Goal: Task Accomplishment & Management: Use online tool/utility

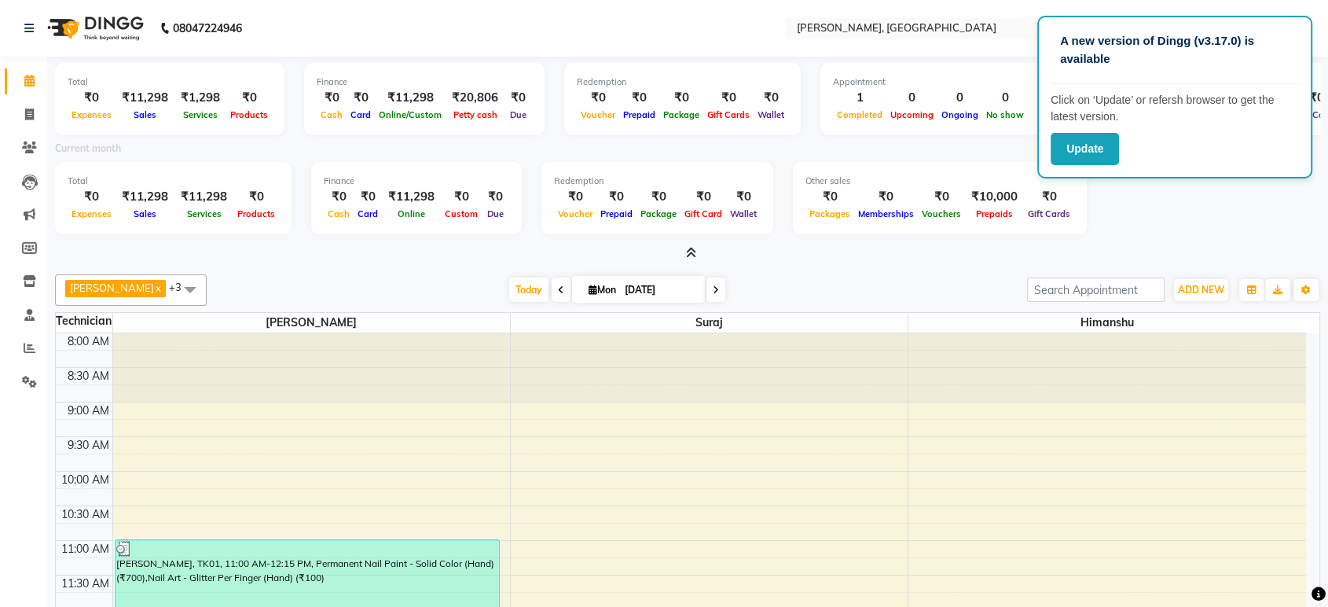
scroll to position [276, 0]
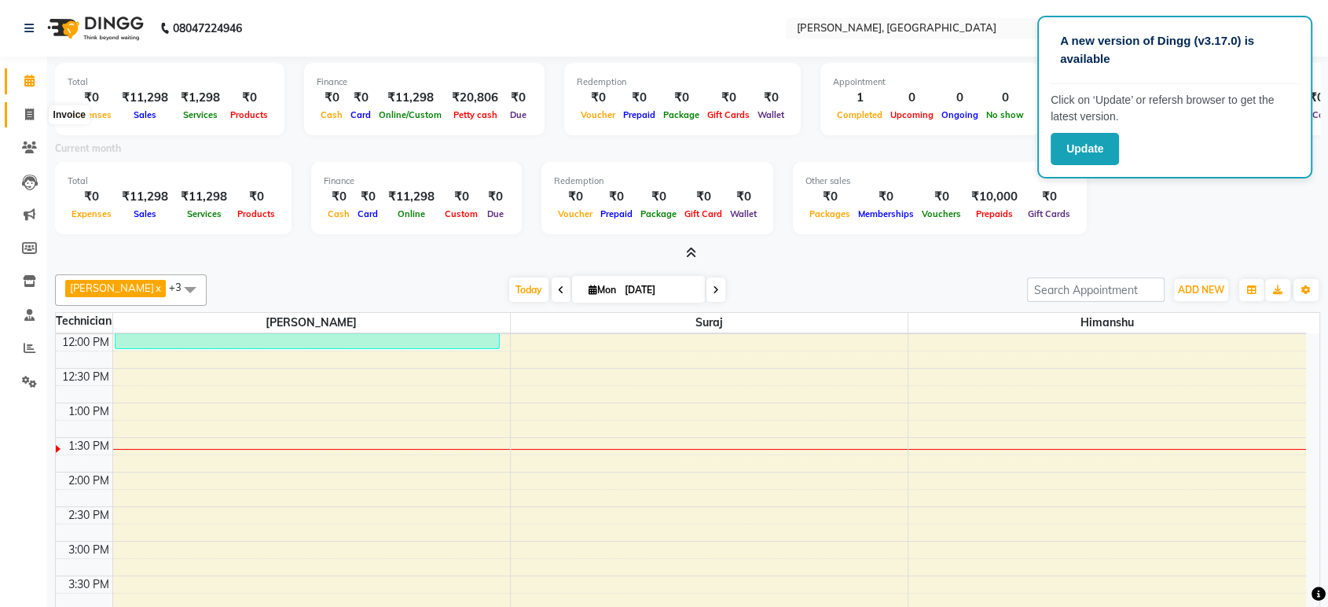
click at [32, 122] on span at bounding box center [30, 115] width 28 height 18
select select "service"
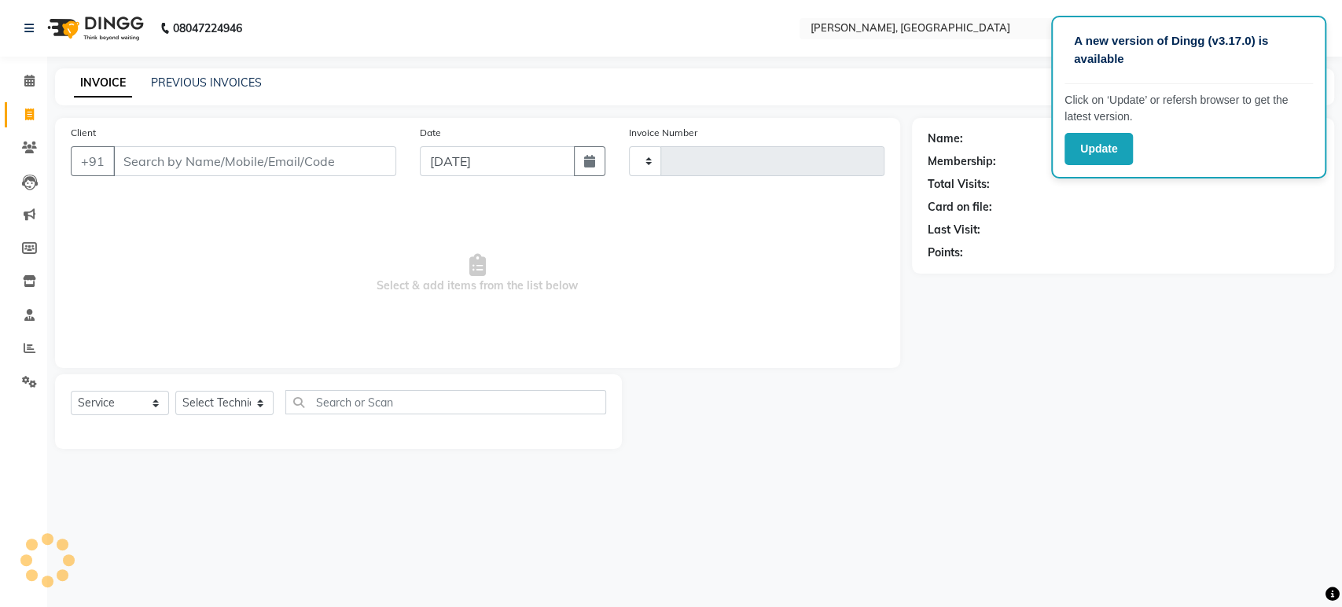
type input "1362"
select select "4998"
click at [235, 410] on select "Select Technician [PERSON_NAME] Manager [PERSON_NAME]" at bounding box center [224, 403] width 98 height 24
select select "77879"
click at [175, 391] on select "Select Technician [PERSON_NAME] Manager [PERSON_NAME]" at bounding box center [224, 403] width 98 height 24
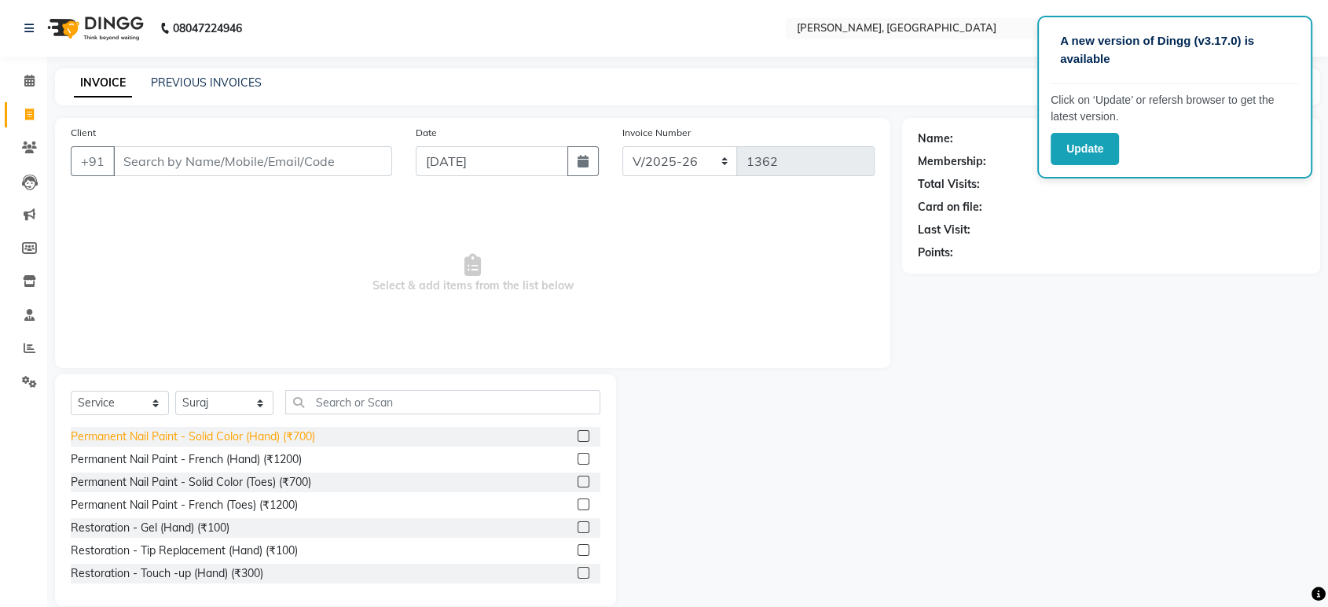
click at [293, 428] on div "Permanent Nail Paint - Solid Color (Hand) (₹700)" at bounding box center [193, 436] width 244 height 17
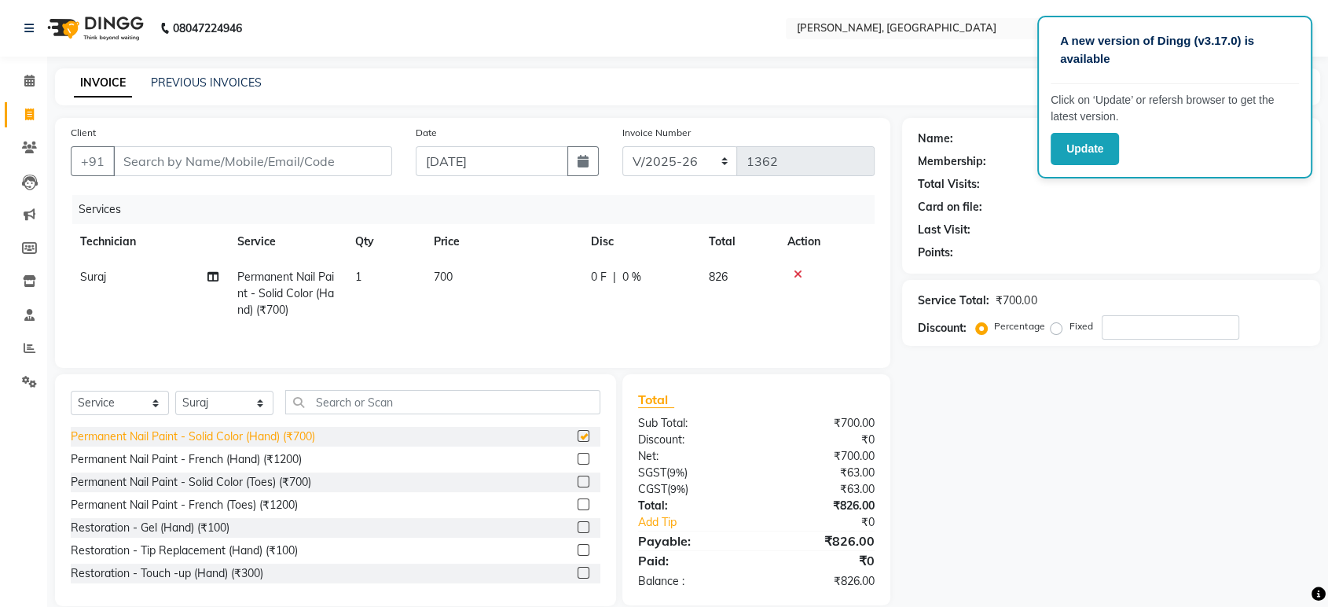
checkbox input "false"
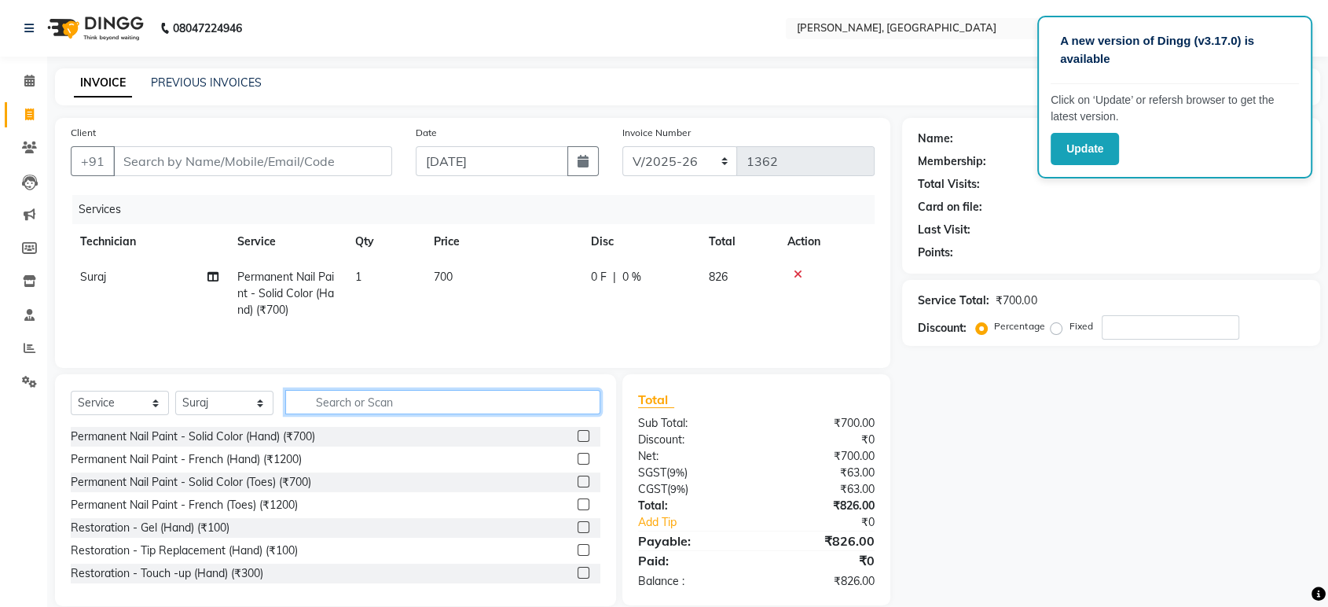
click at [320, 406] on input "text" at bounding box center [442, 402] width 315 height 24
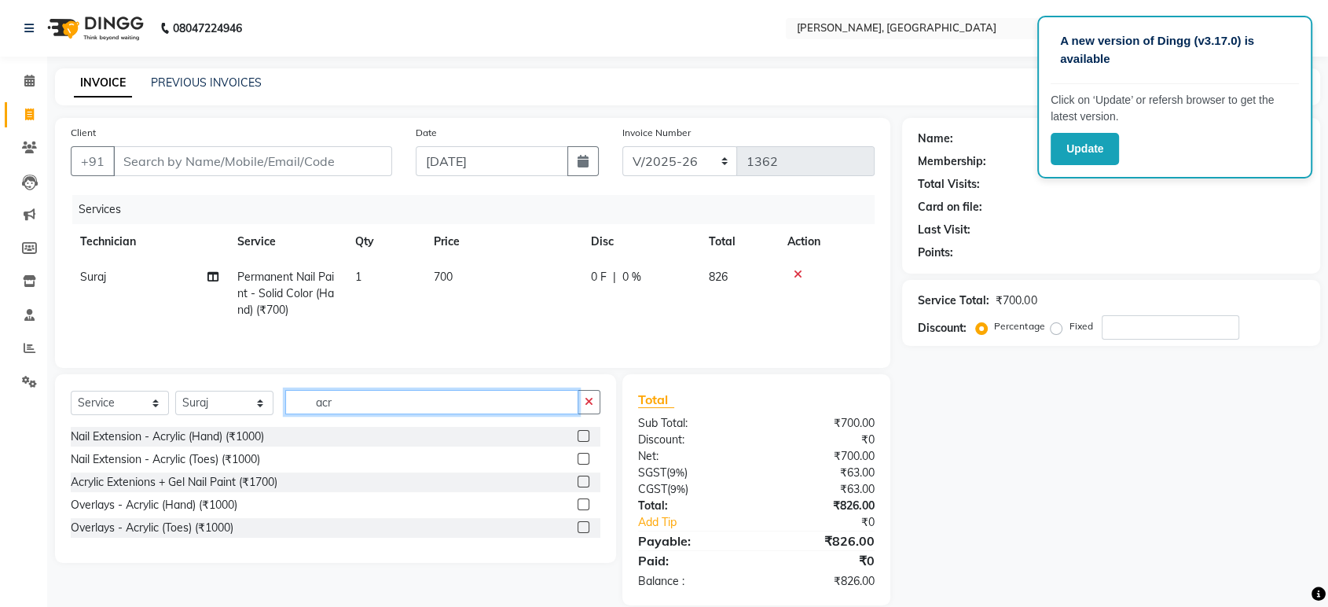
type input "acr"
click at [204, 425] on div "Select Service Product Membership Package Voucher Prepaid Gift Card Select Tech…" at bounding box center [336, 408] width 530 height 37
click at [208, 432] on div "Nail Extension - Acrylic (Hand) (₹1000)" at bounding box center [167, 436] width 193 height 17
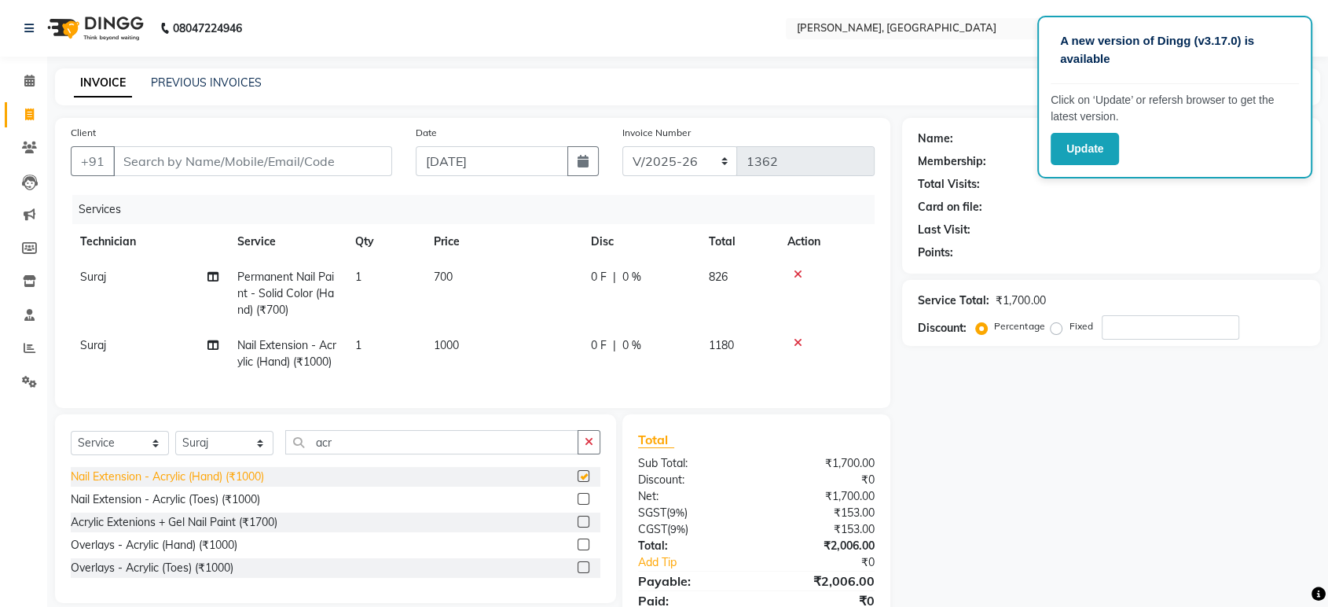
checkbox input "false"
click at [353, 454] on input "acr" at bounding box center [431, 442] width 293 height 24
type input "a"
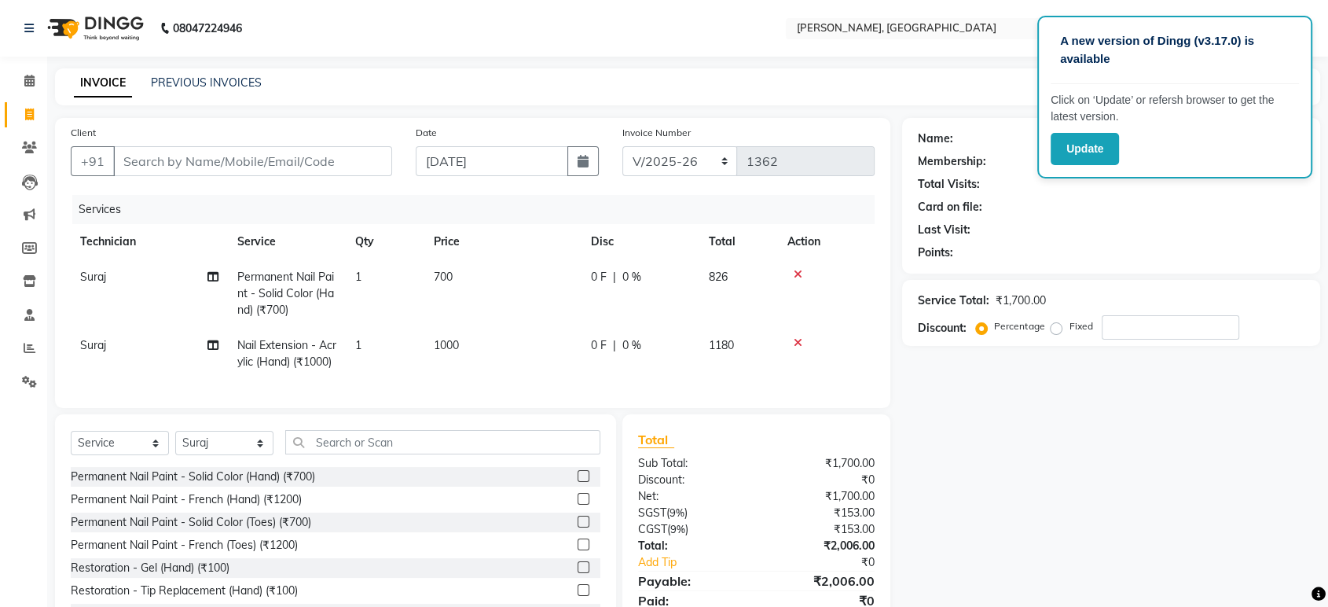
click at [794, 338] on icon at bounding box center [798, 342] width 9 height 11
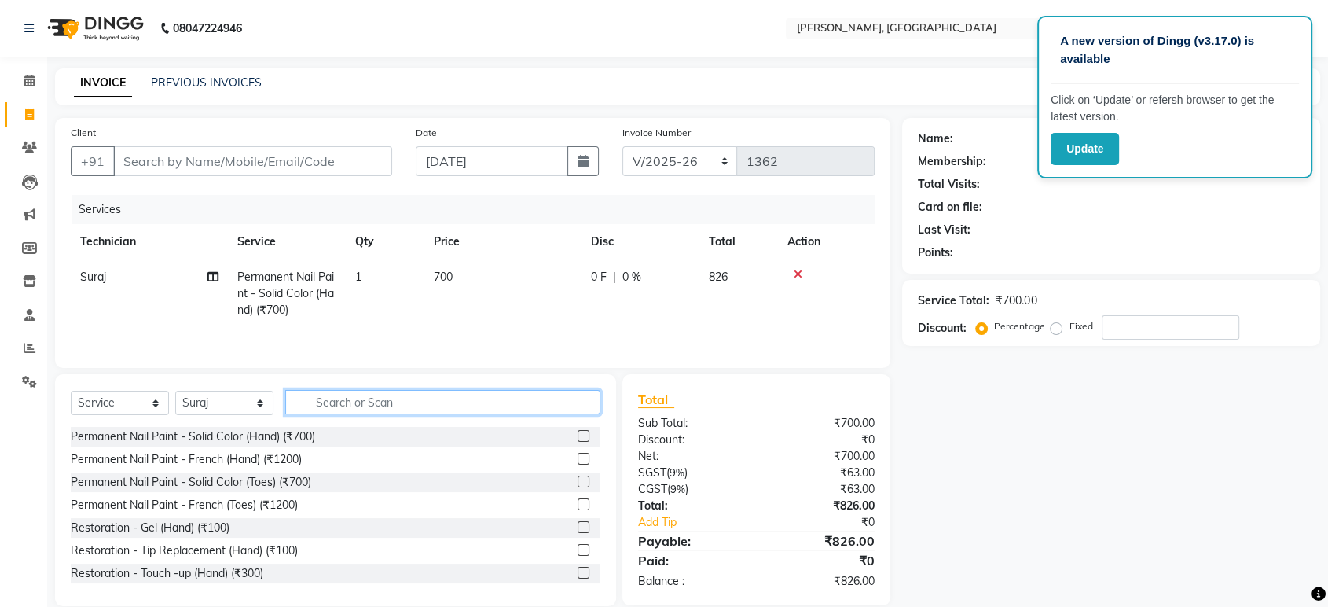
click at [382, 409] on input "text" at bounding box center [442, 402] width 315 height 24
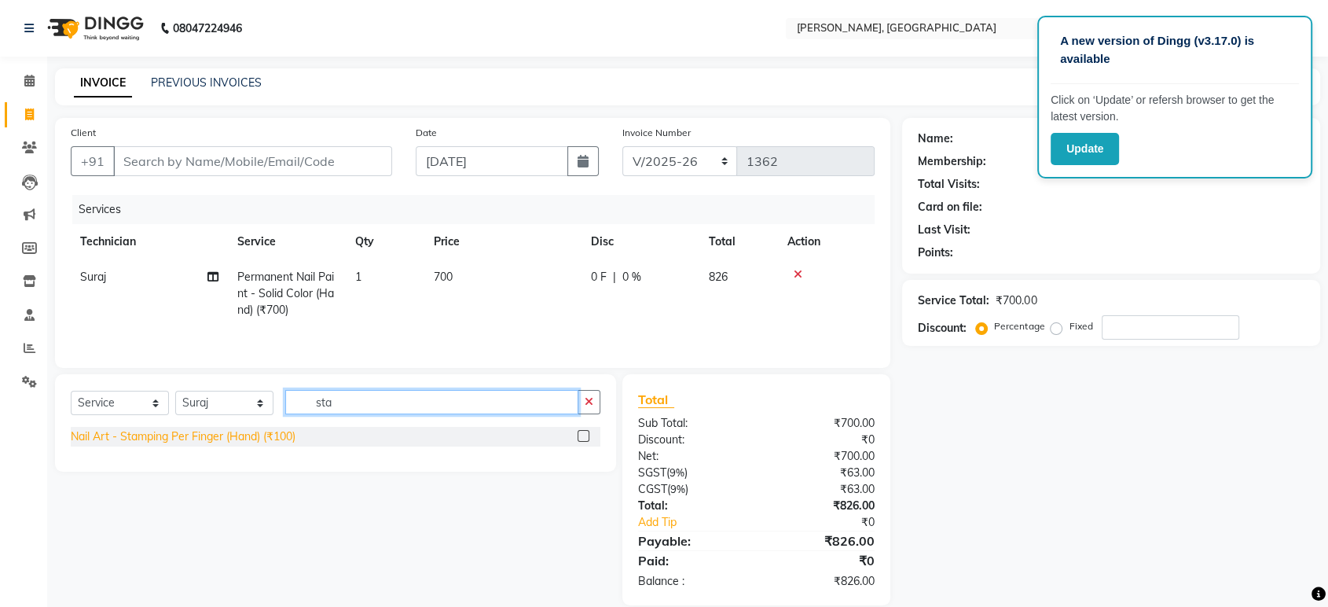
type input "sta"
click at [217, 432] on div "Nail Art - Stamping Per Finger (Hand) (₹100)" at bounding box center [183, 436] width 225 height 17
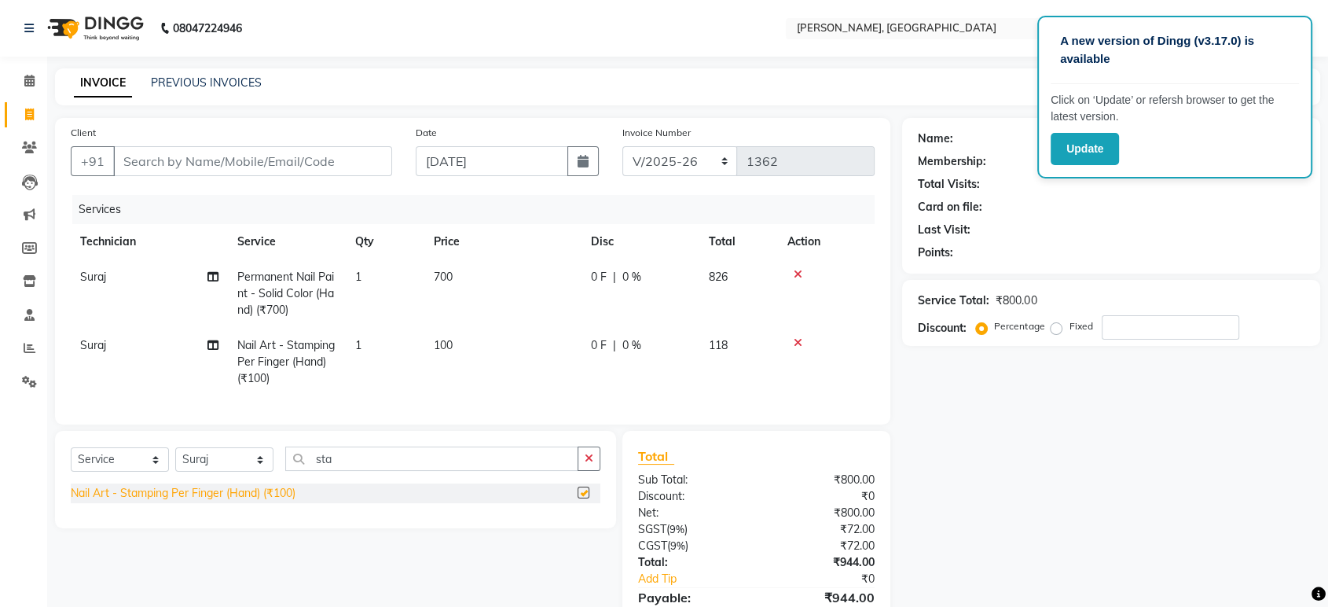
checkbox input "false"
click at [450, 347] on span "100" at bounding box center [443, 345] width 19 height 14
select select "77879"
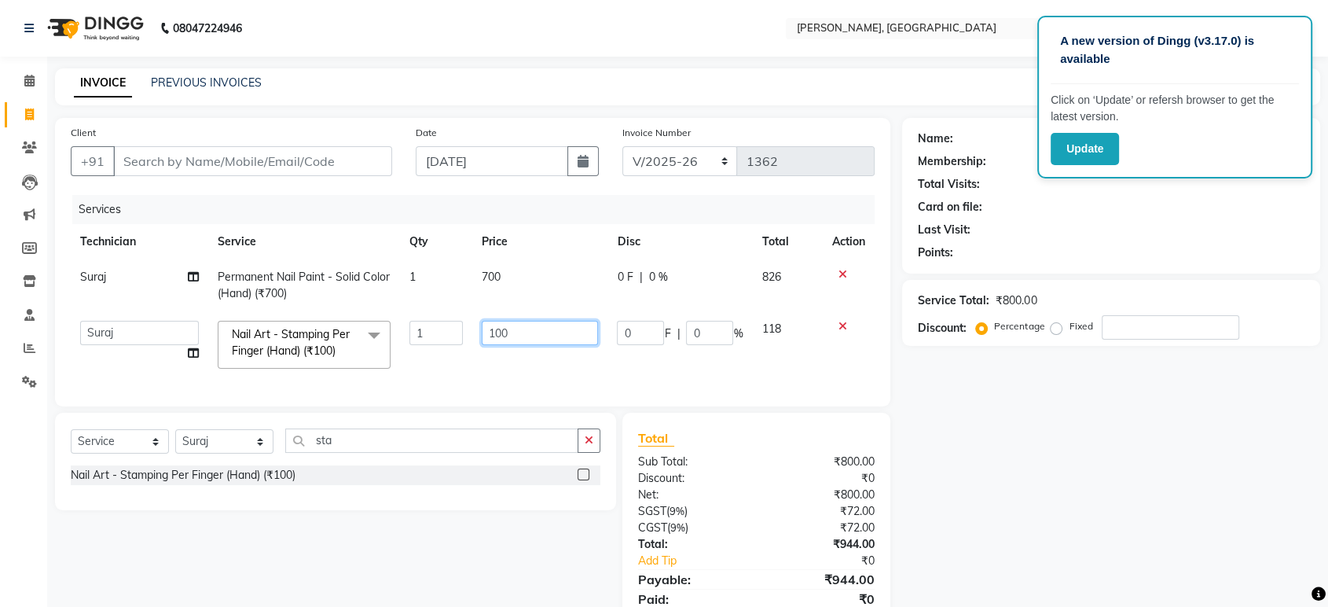
click at [498, 334] on input "100" at bounding box center [540, 333] width 116 height 24
type input "120"
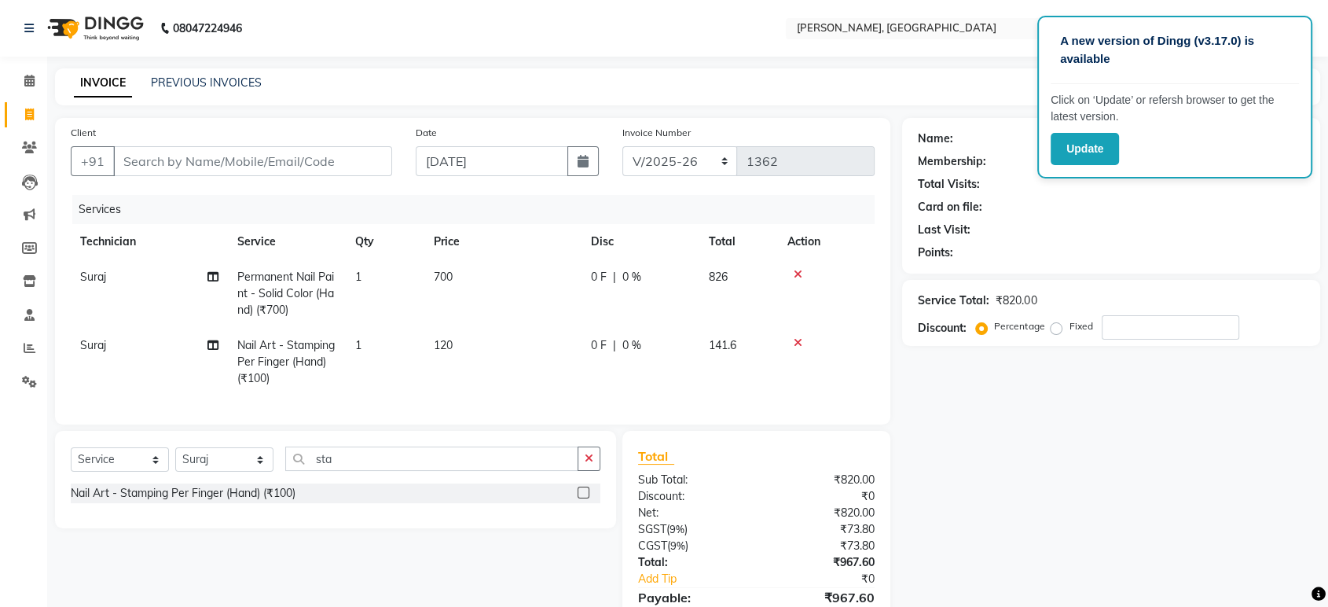
click at [365, 360] on td "1" at bounding box center [385, 362] width 79 height 68
select select "77879"
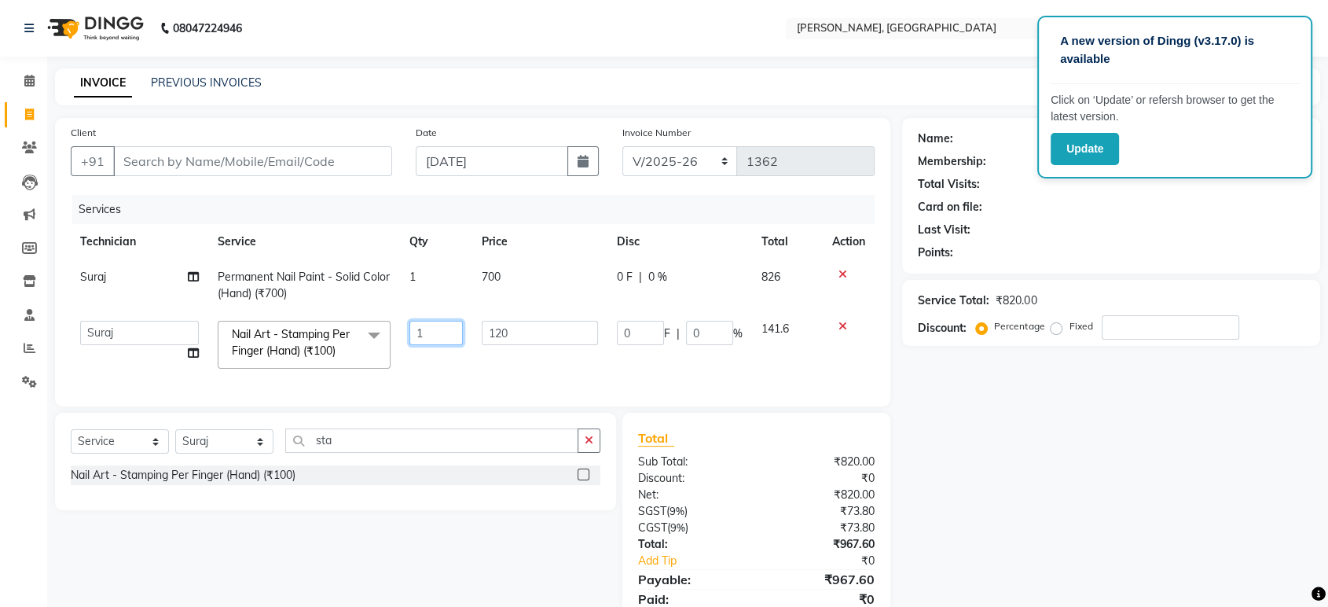
click at [428, 323] on input "1" at bounding box center [436, 333] width 54 height 24
type input "4"
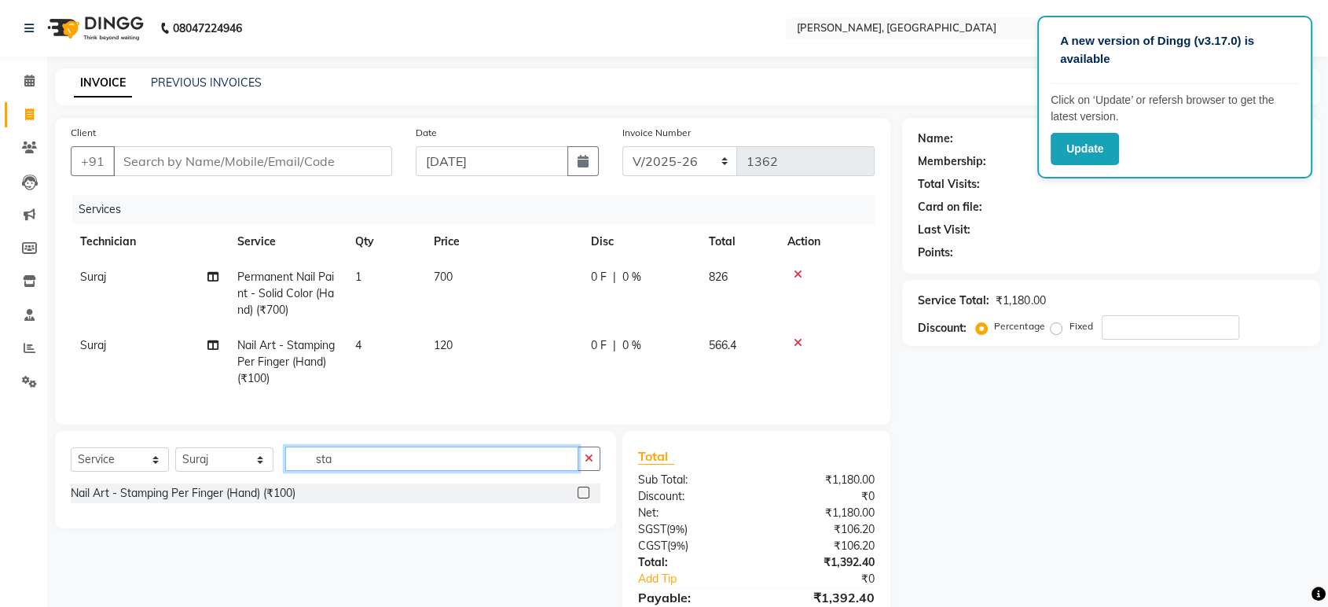
click at [421, 442] on div "Client +91 Date [DATE] Invoice Number BTH/2025-26 RED/2025-26 V/2025 V/[PHONE_N…" at bounding box center [472, 390] width 859 height 544
type input "s"
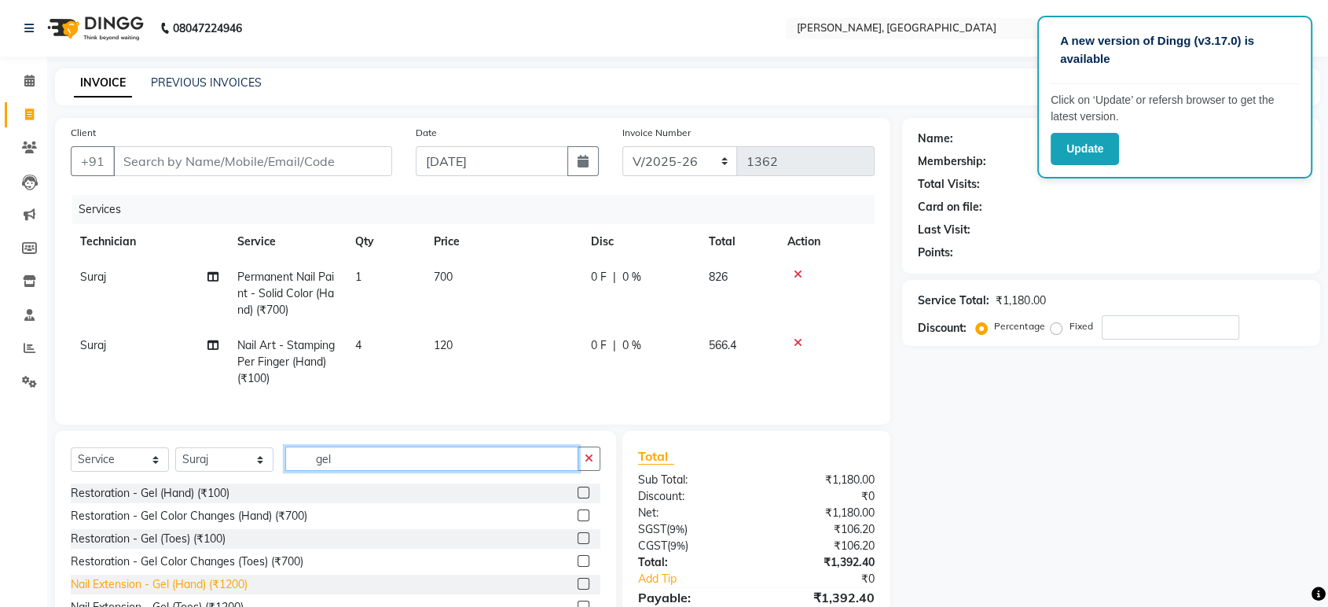
type input "gel"
click at [223, 592] on div "Nail Extension - Gel (Hand) (₹1200)" at bounding box center [159, 584] width 177 height 17
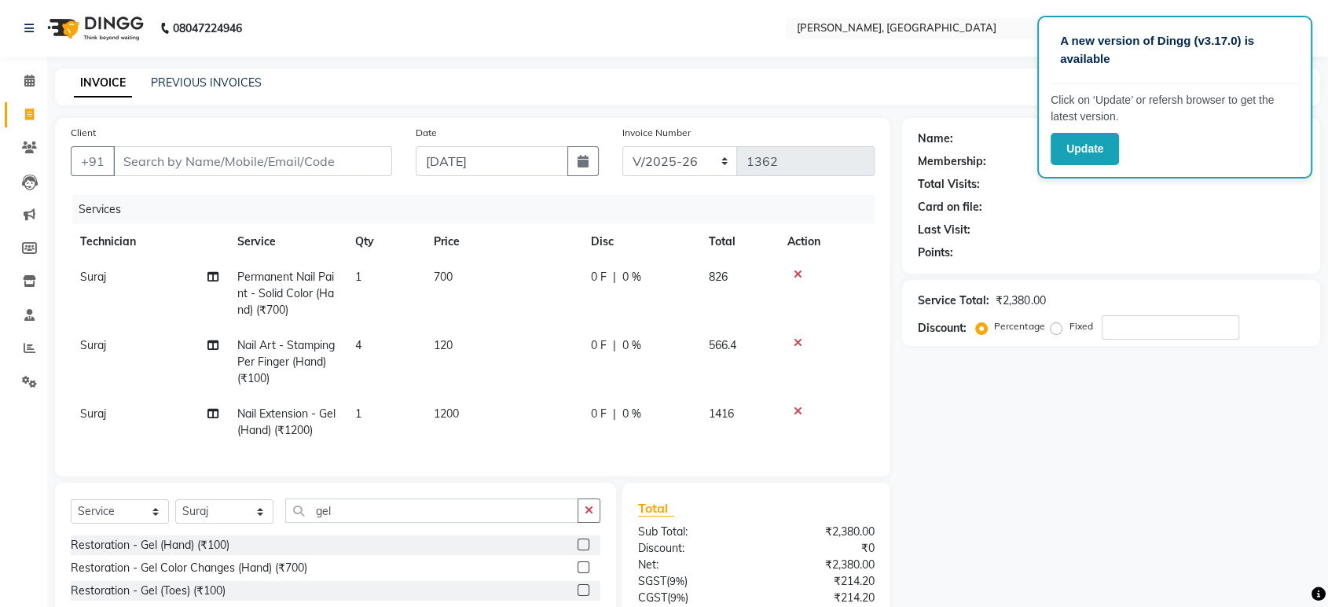
checkbox input "false"
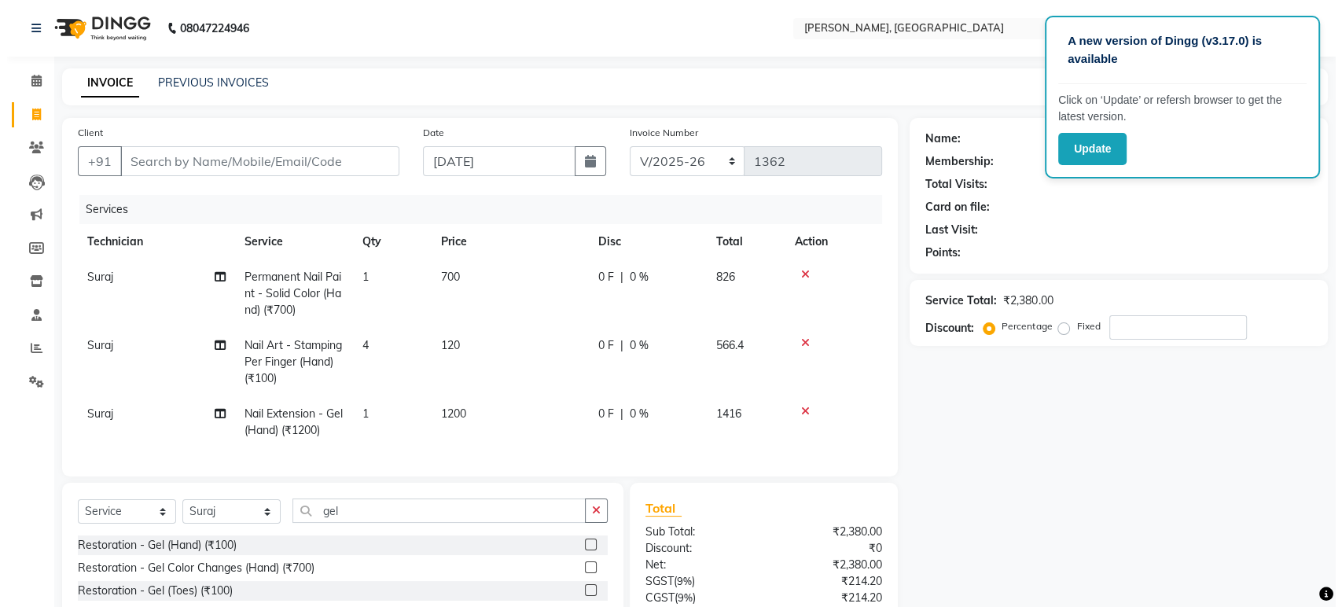
scroll to position [144, 0]
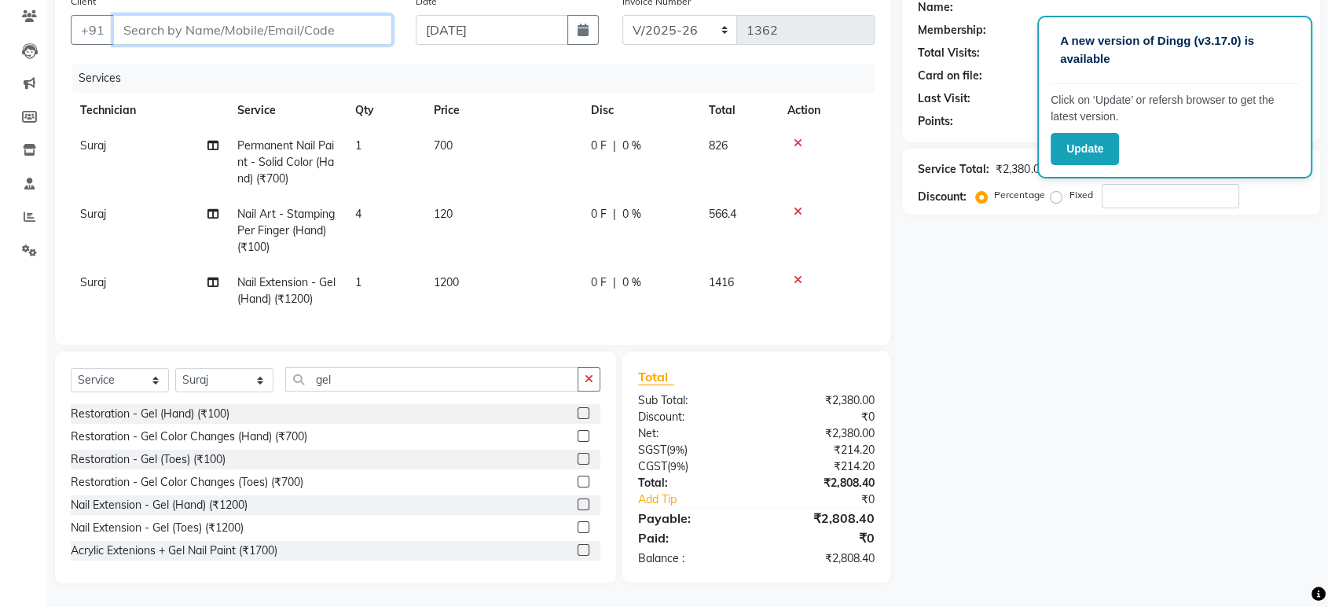
click at [282, 24] on input "Client" at bounding box center [252, 30] width 279 height 30
click at [169, 72] on div "Services" at bounding box center [479, 78] width 814 height 29
click at [214, 15] on input "Client" at bounding box center [252, 30] width 279 height 30
type input "6"
type input "0"
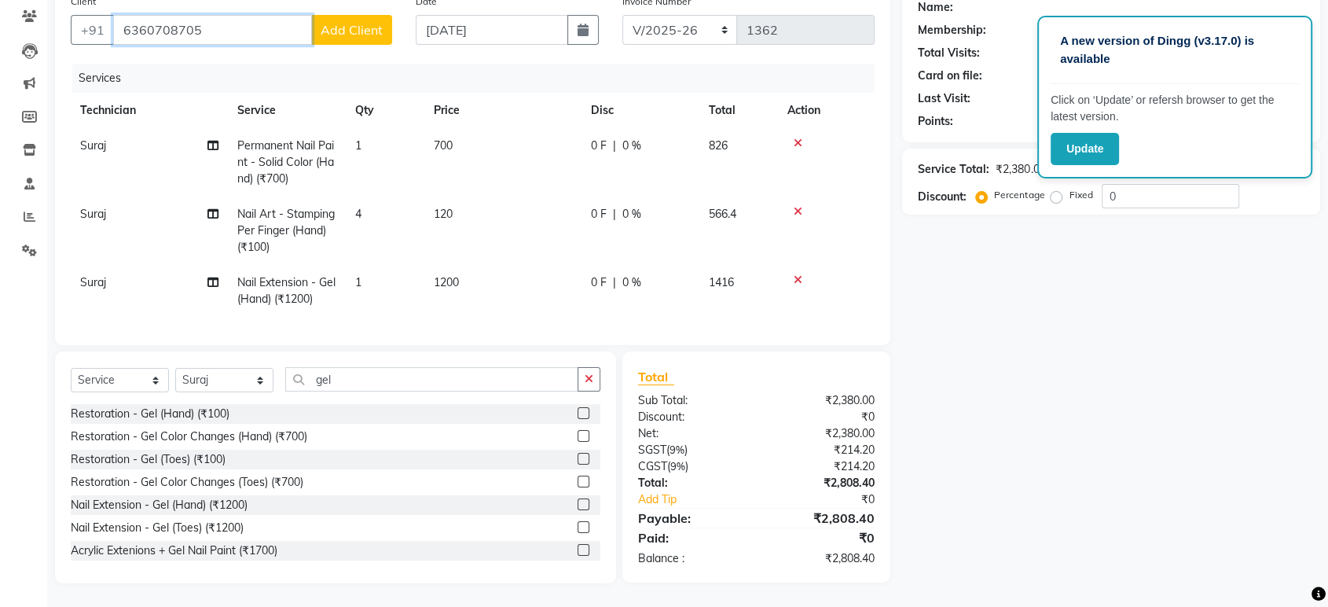
type input "6360708705"
click at [371, 15] on button "Add Client" at bounding box center [351, 30] width 81 height 30
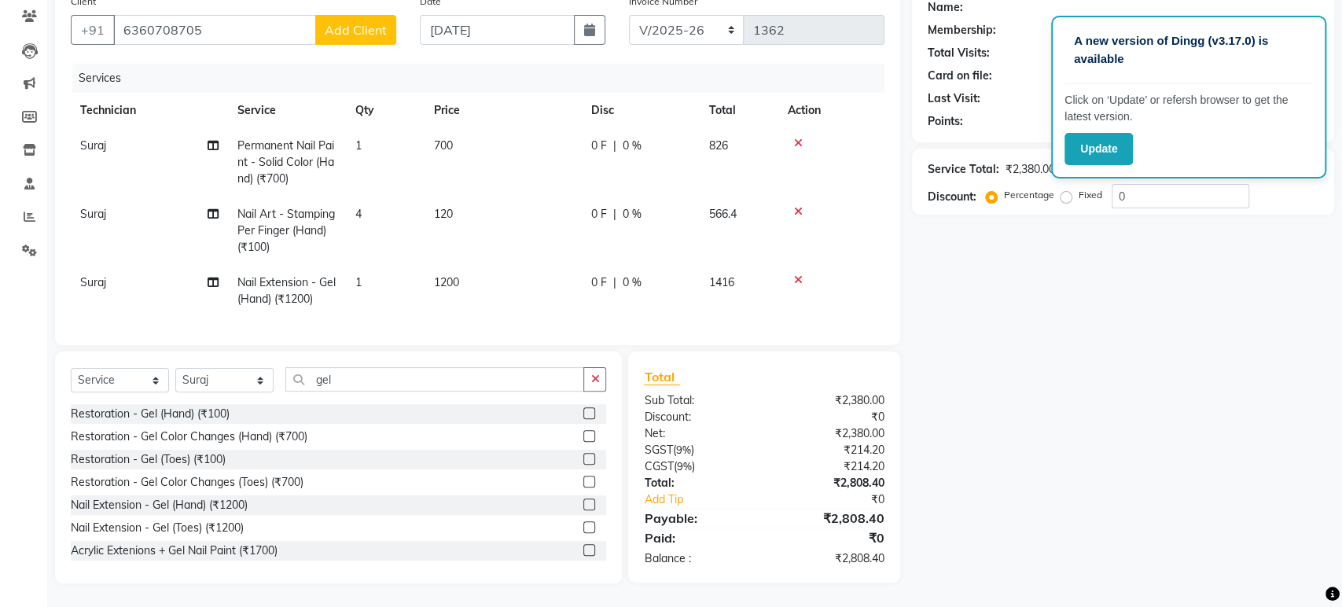
select select "21"
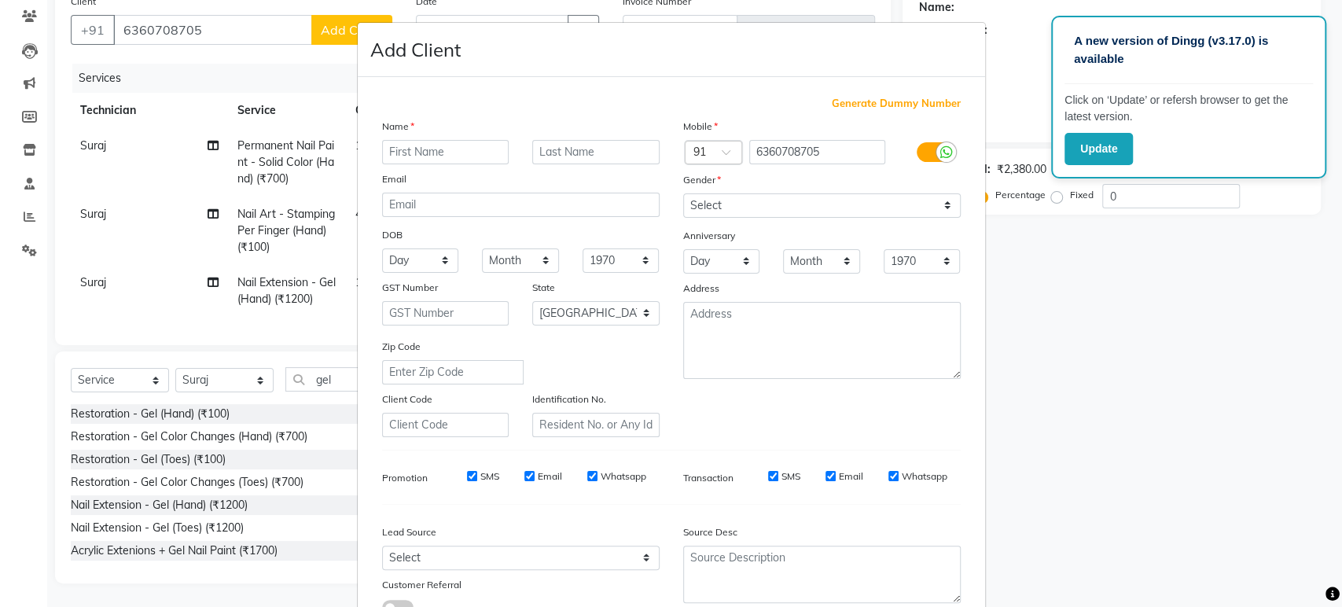
click at [401, 152] on input "text" at bounding box center [445, 152] width 127 height 24
type input "[PERSON_NAME]"
drag, startPoint x: 745, startPoint y: 198, endPoint x: 708, endPoint y: 274, distance: 84.0
click at [708, 274] on div "Mobile Country Code × 91 6360708705 Gender Select [DEMOGRAPHIC_DATA] [DEMOGRAPH…" at bounding box center [821, 277] width 301 height 319
select select "[DEMOGRAPHIC_DATA]"
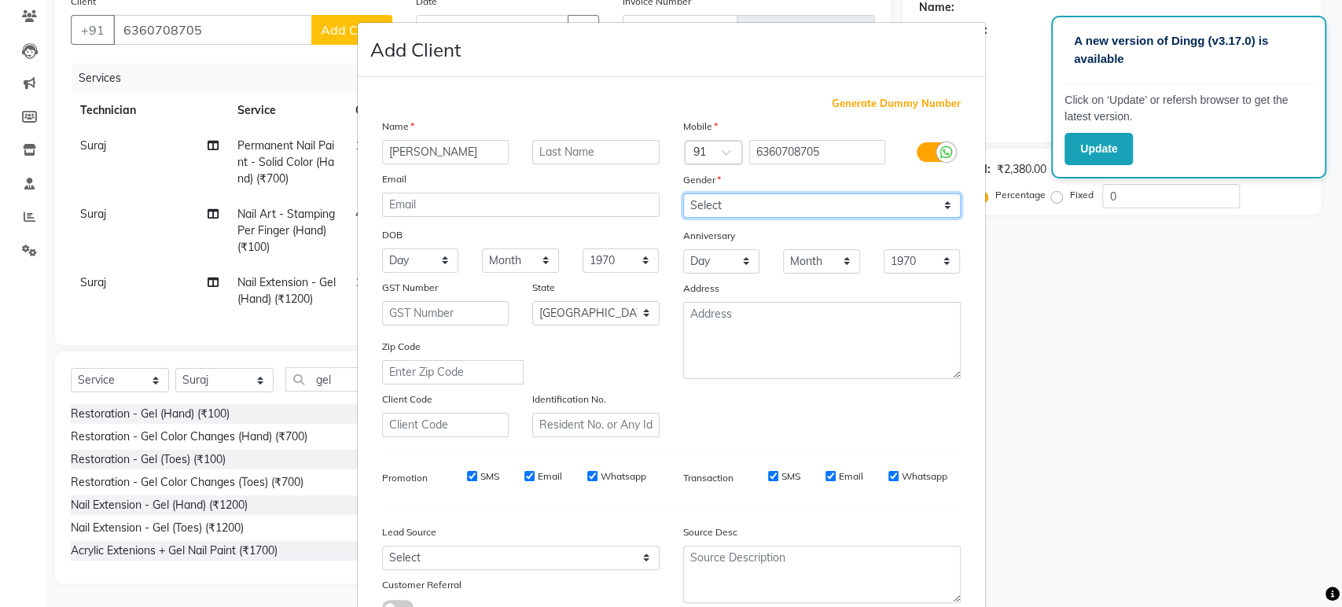
click at [683, 193] on select "Select [DEMOGRAPHIC_DATA] [DEMOGRAPHIC_DATA] Other Prefer Not To Say" at bounding box center [821, 205] width 277 height 24
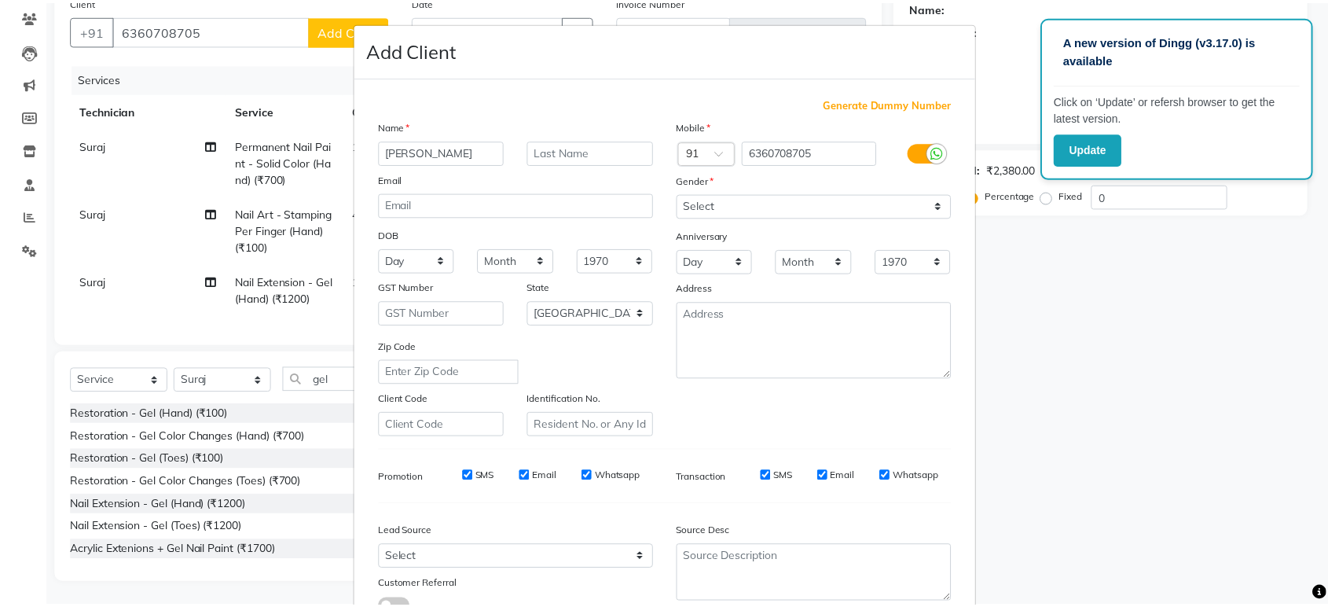
scroll to position [115, 0]
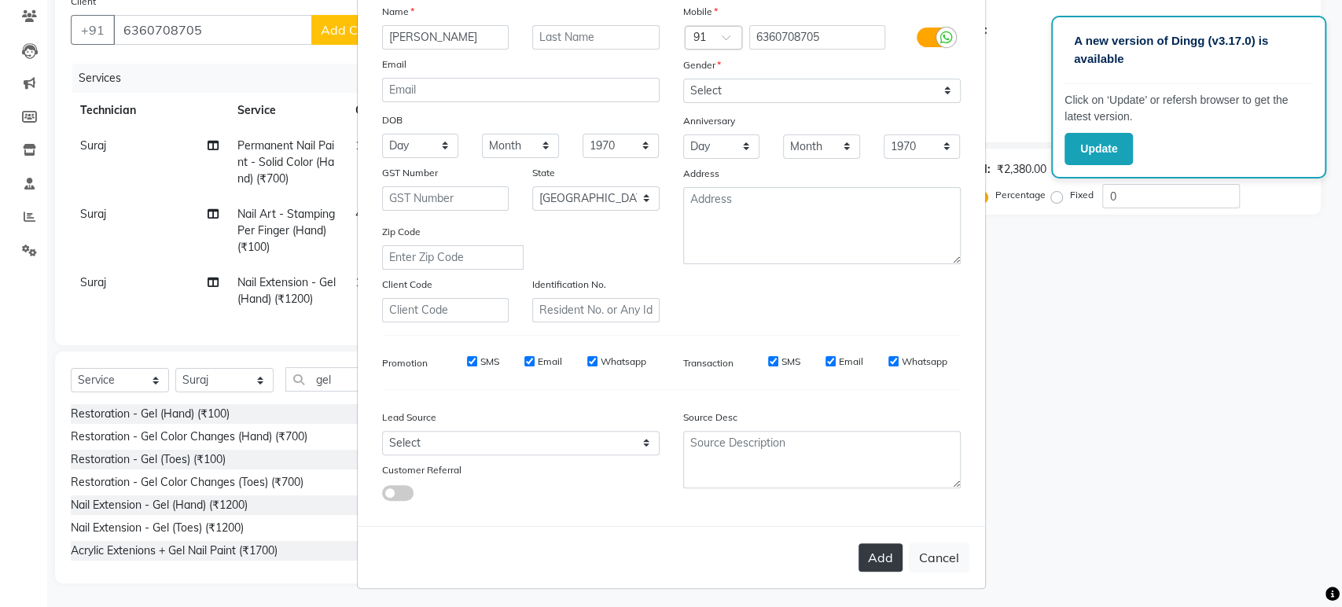
click at [880, 555] on button "Add" at bounding box center [880, 557] width 44 height 28
type input "63******05"
select select
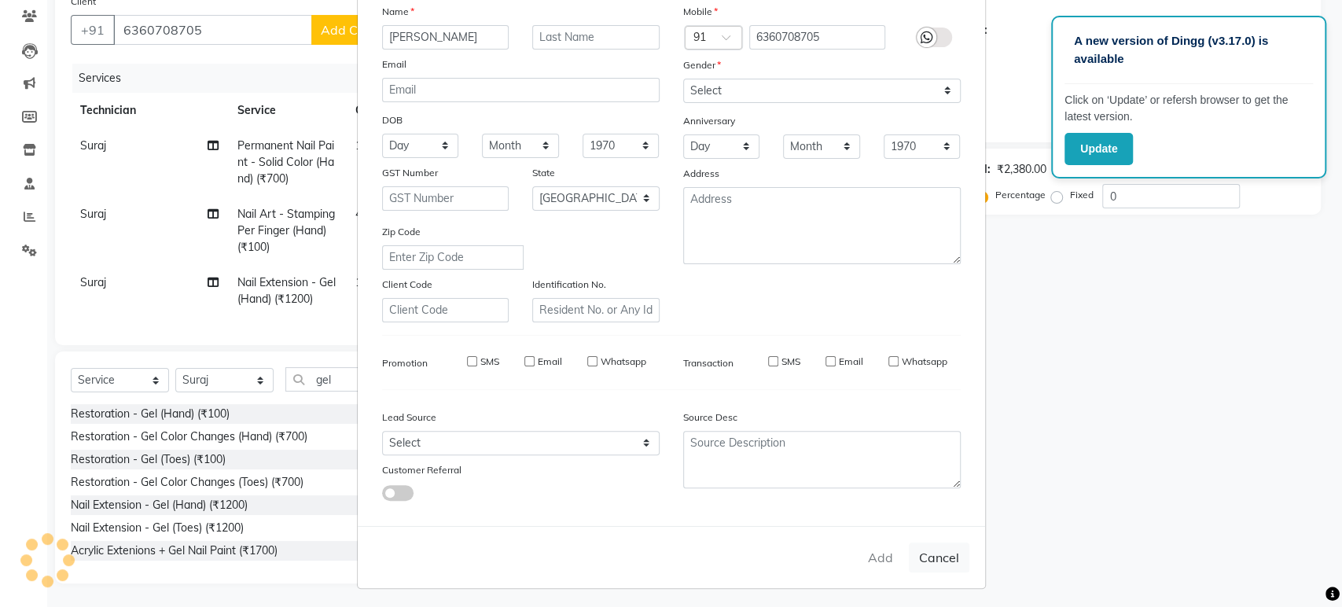
select select "null"
select select
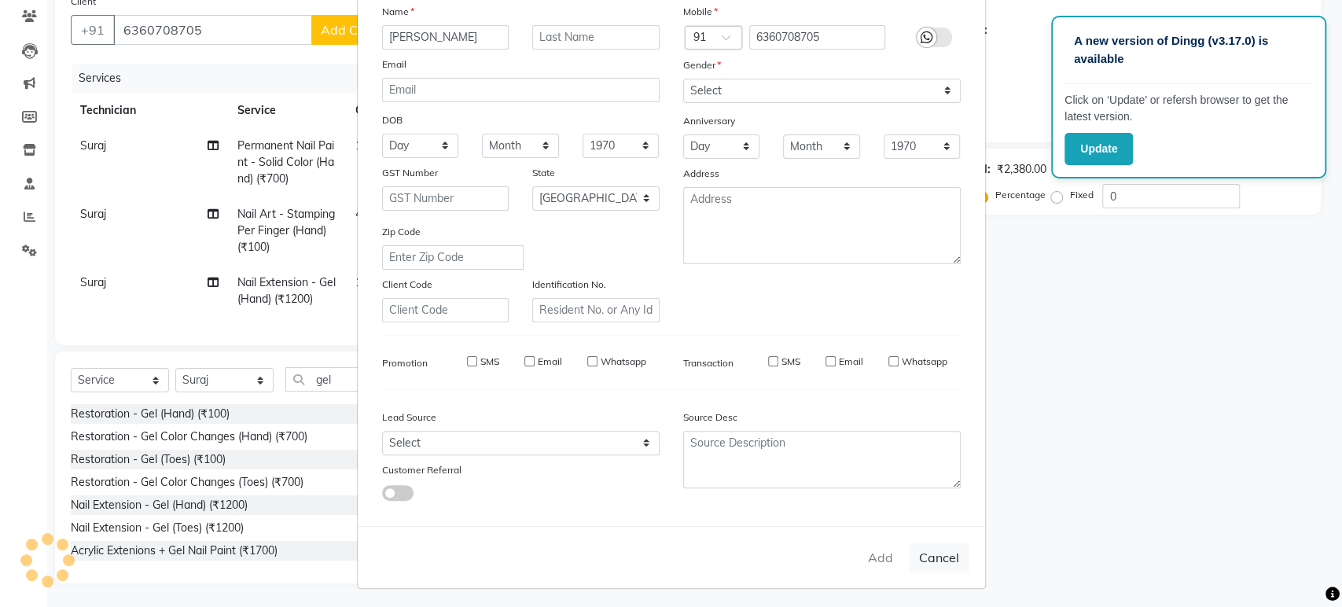
checkbox input "false"
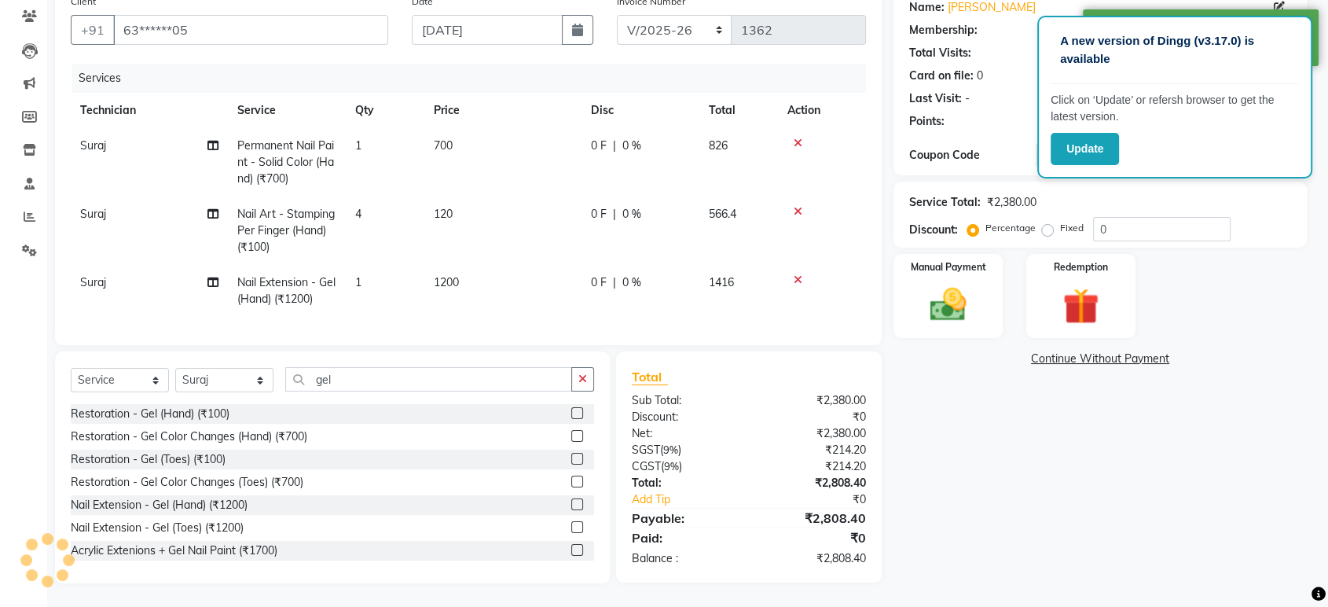
select select "1: Object"
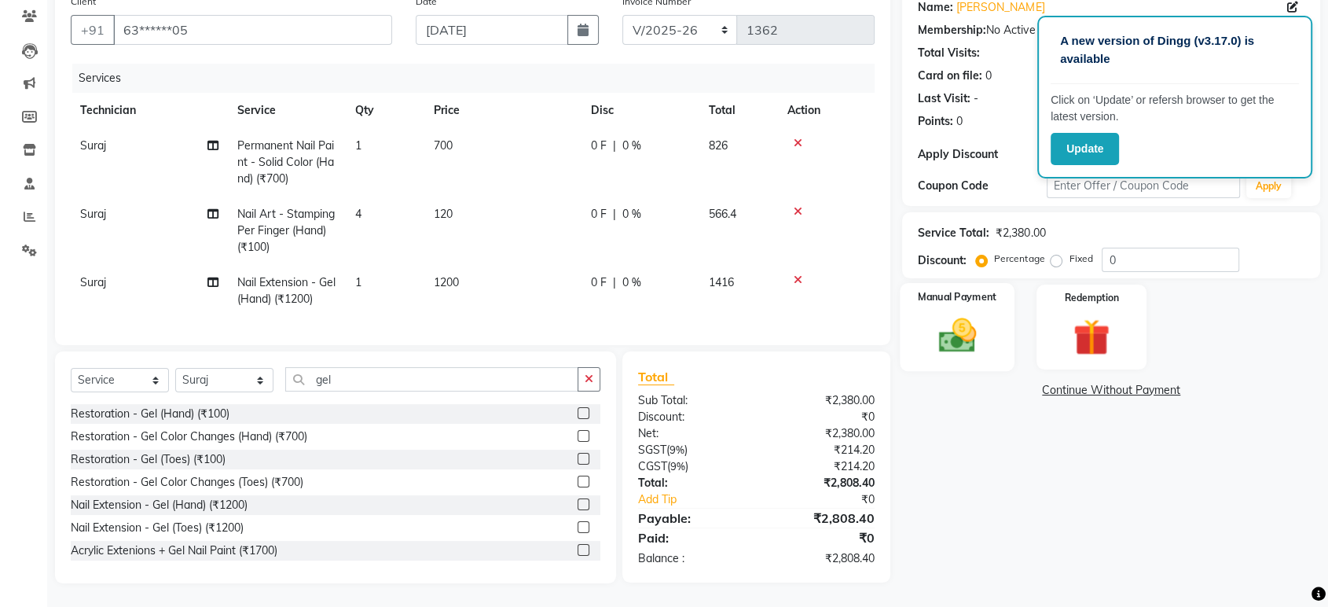
click at [972, 316] on img at bounding box center [957, 336] width 61 height 44
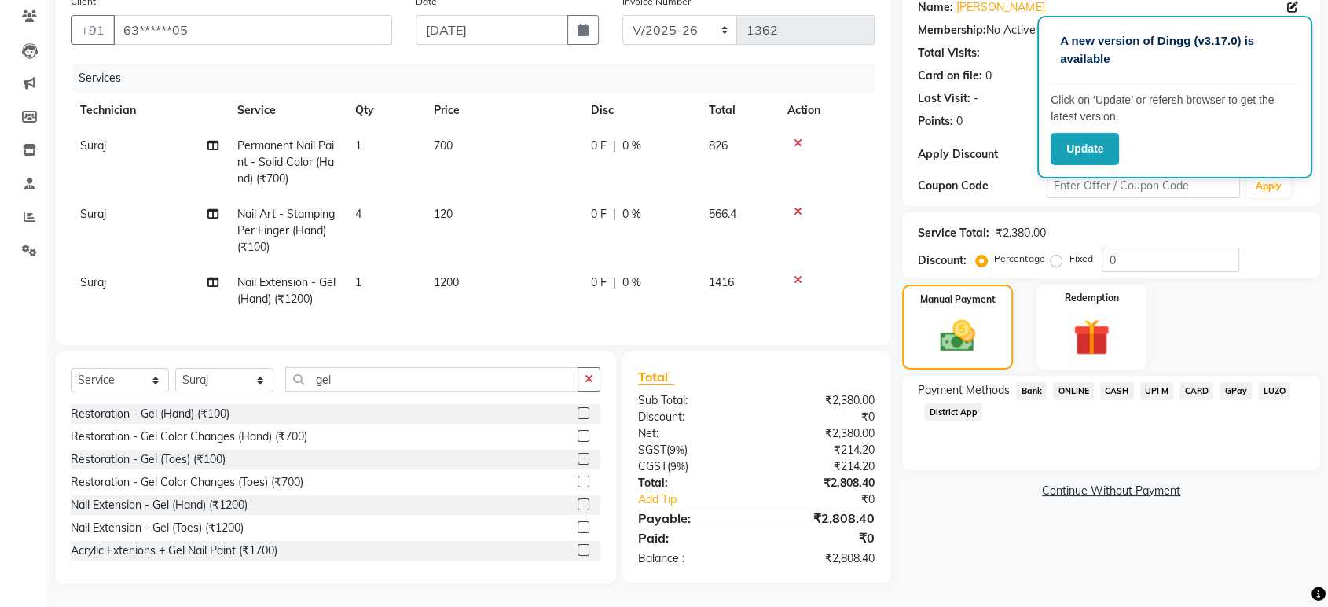
click at [1063, 382] on span "ONLINE" at bounding box center [1073, 391] width 41 height 18
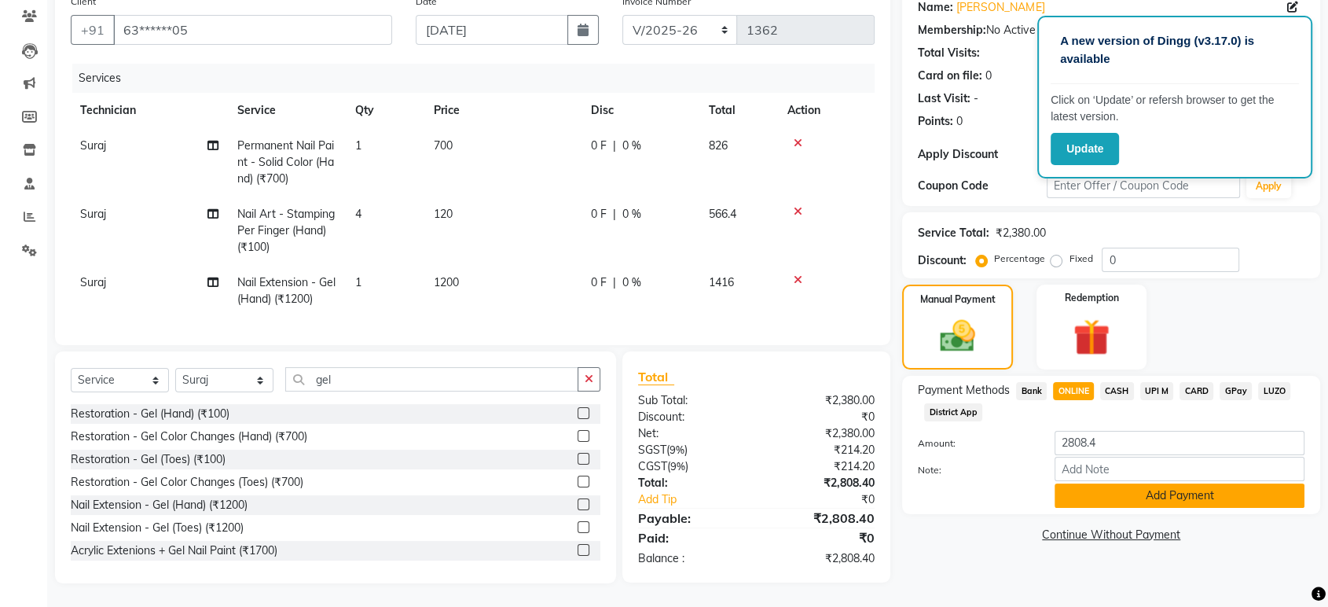
click at [1117, 483] on button "Add Payment" at bounding box center [1180, 495] width 250 height 24
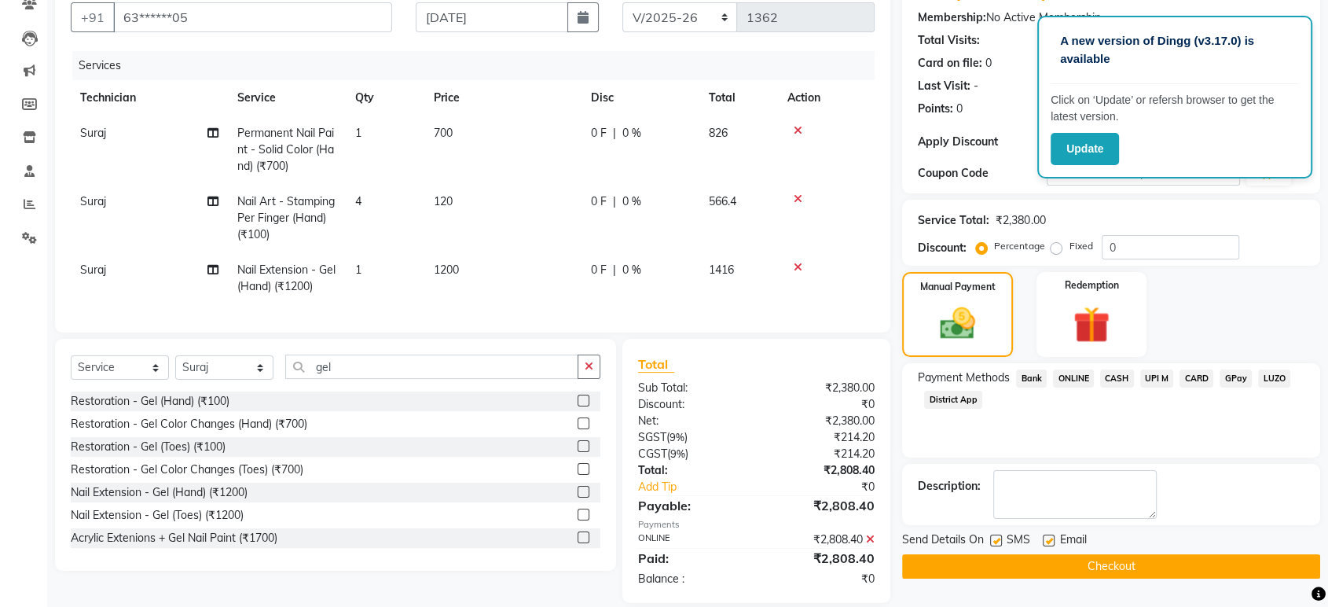
click at [1113, 561] on button "Checkout" at bounding box center [1111, 566] width 418 height 24
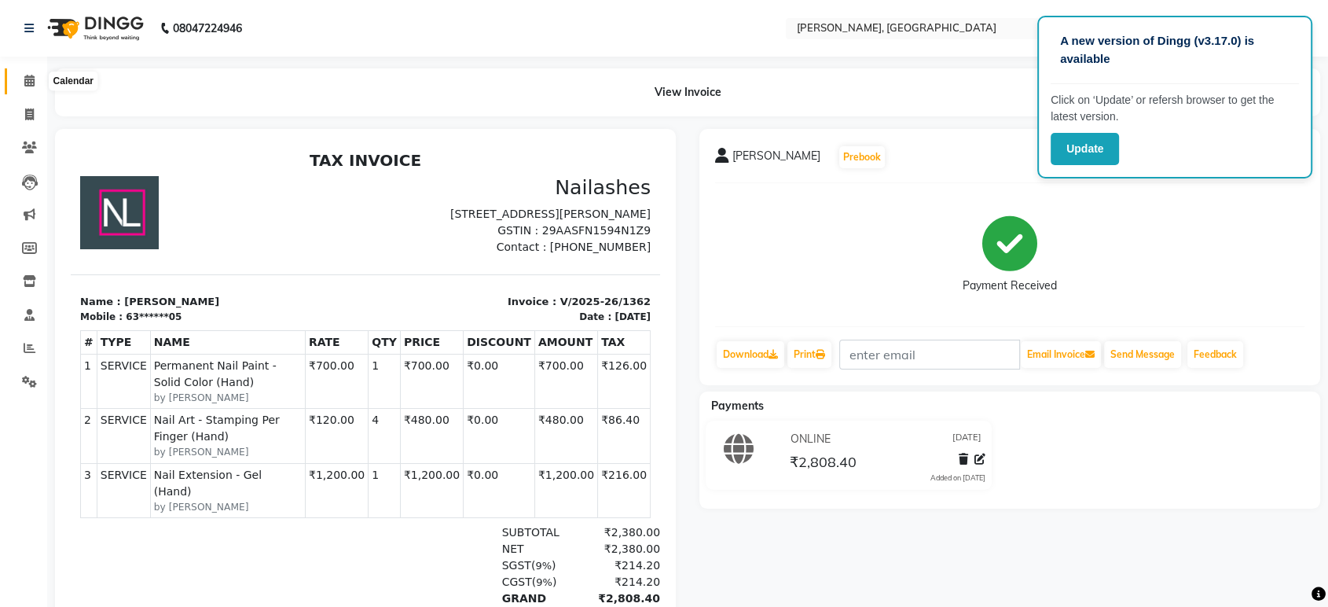
click at [20, 88] on span at bounding box center [30, 81] width 28 height 18
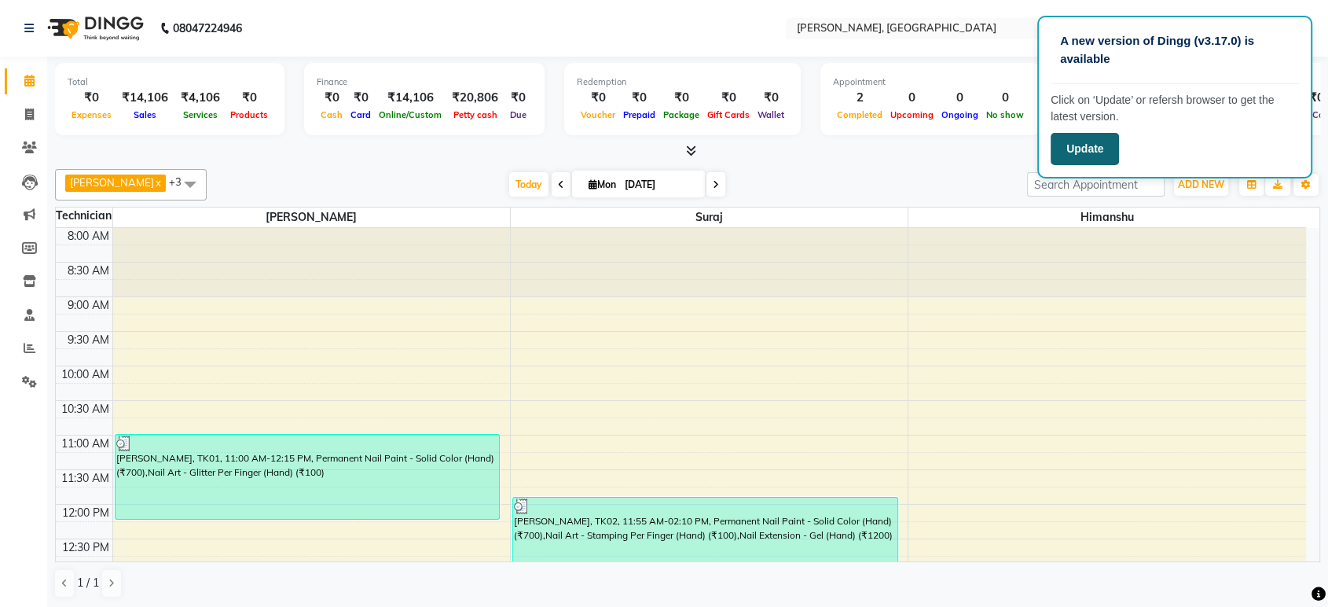
click at [1111, 147] on button "Update" at bounding box center [1085, 149] width 68 height 32
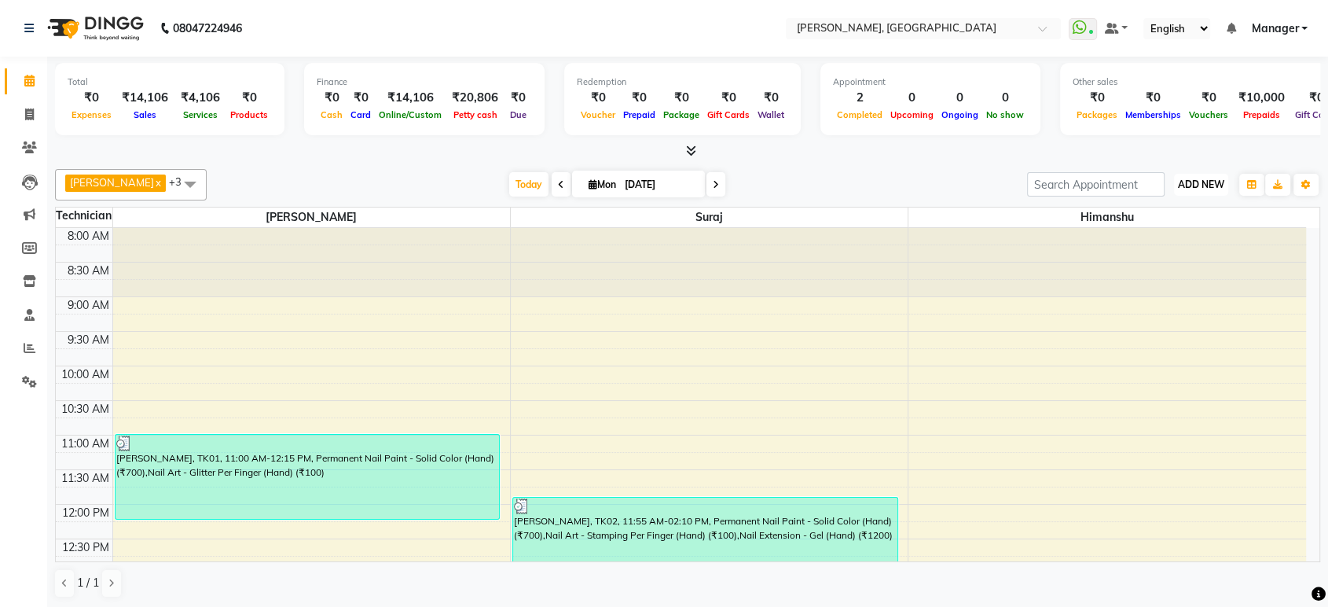
click at [1203, 189] on span "ADD NEW" at bounding box center [1201, 184] width 46 height 12
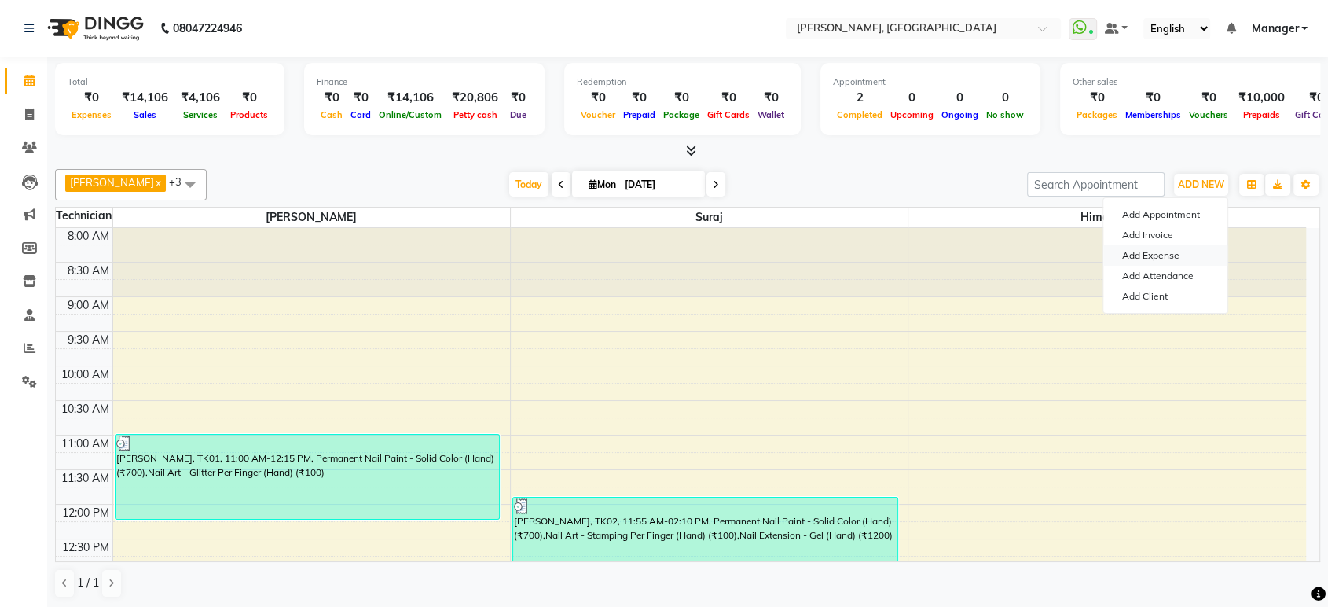
click at [1173, 255] on link "Add Expense" at bounding box center [1165, 255] width 124 height 20
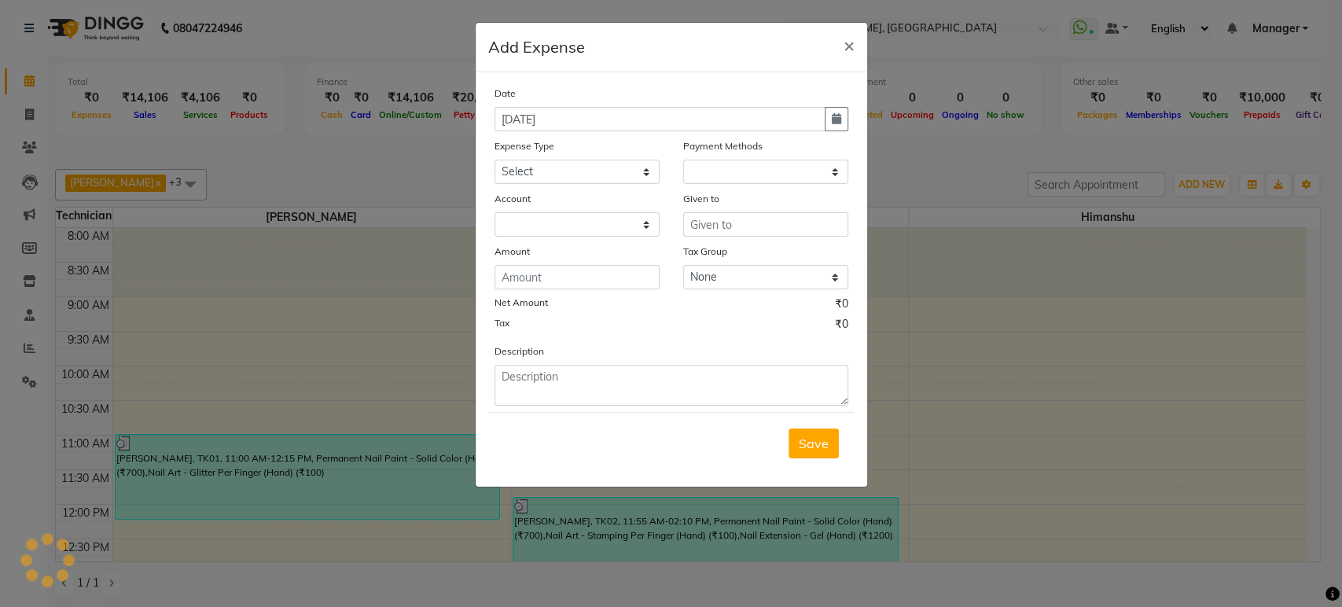
select select "1"
select select "3887"
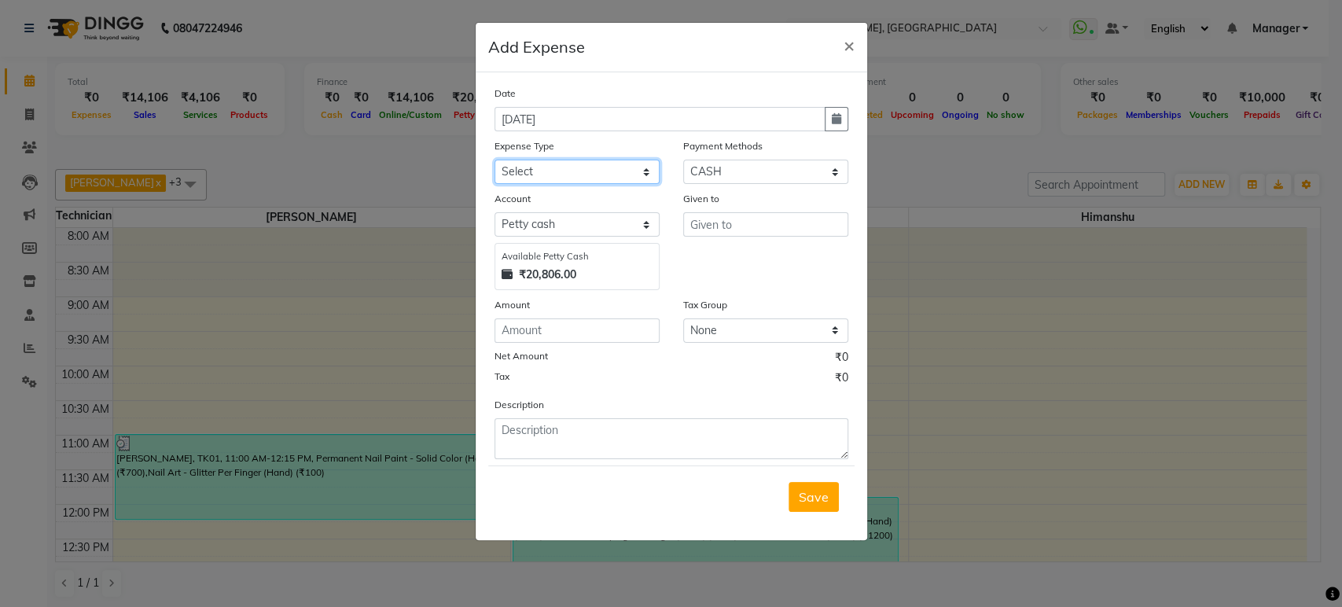
click at [624, 172] on select "Select acetone Advance Salary bank deposite BBMP Beauty products Bed charges BI…" at bounding box center [576, 172] width 165 height 24
select select "3136"
click at [494, 160] on select "Select acetone Advance Salary bank deposite BBMP Beauty products Bed charges BI…" at bounding box center [576, 172] width 165 height 24
click at [578, 321] on input "number" at bounding box center [576, 330] width 165 height 24
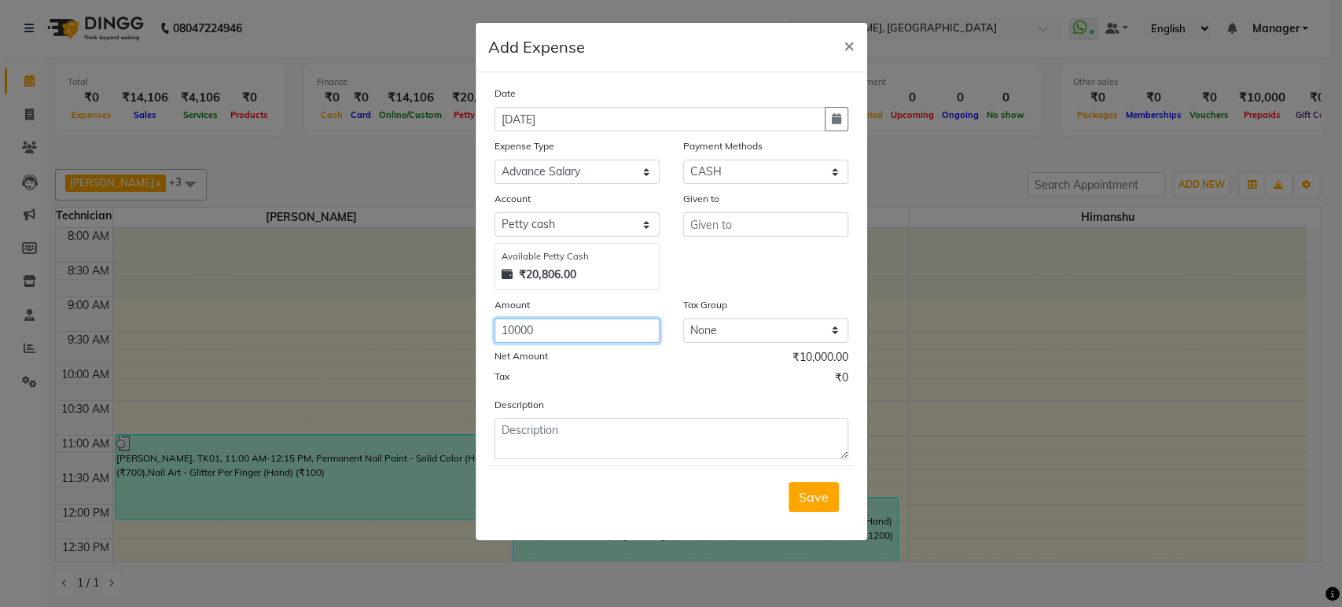
type input "10000"
click at [762, 217] on input "text" at bounding box center [765, 224] width 165 height 24
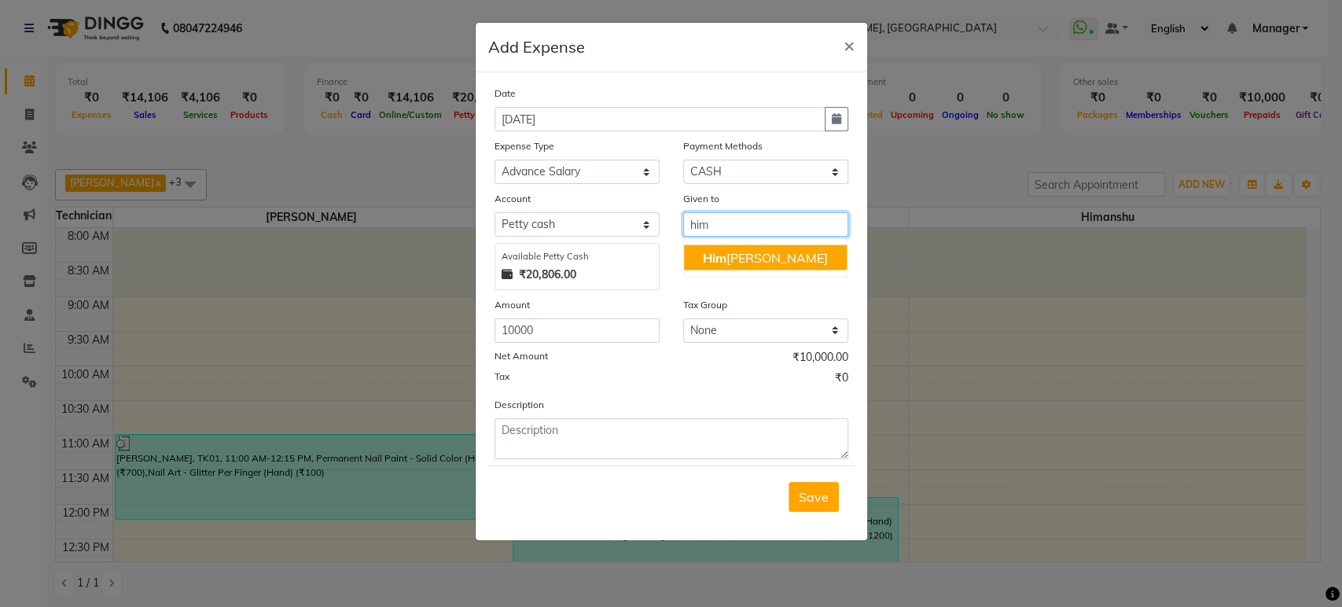
click at [755, 258] on ngb-highlight "Him anshu" at bounding box center [765, 257] width 125 height 16
type input "Himanshu"
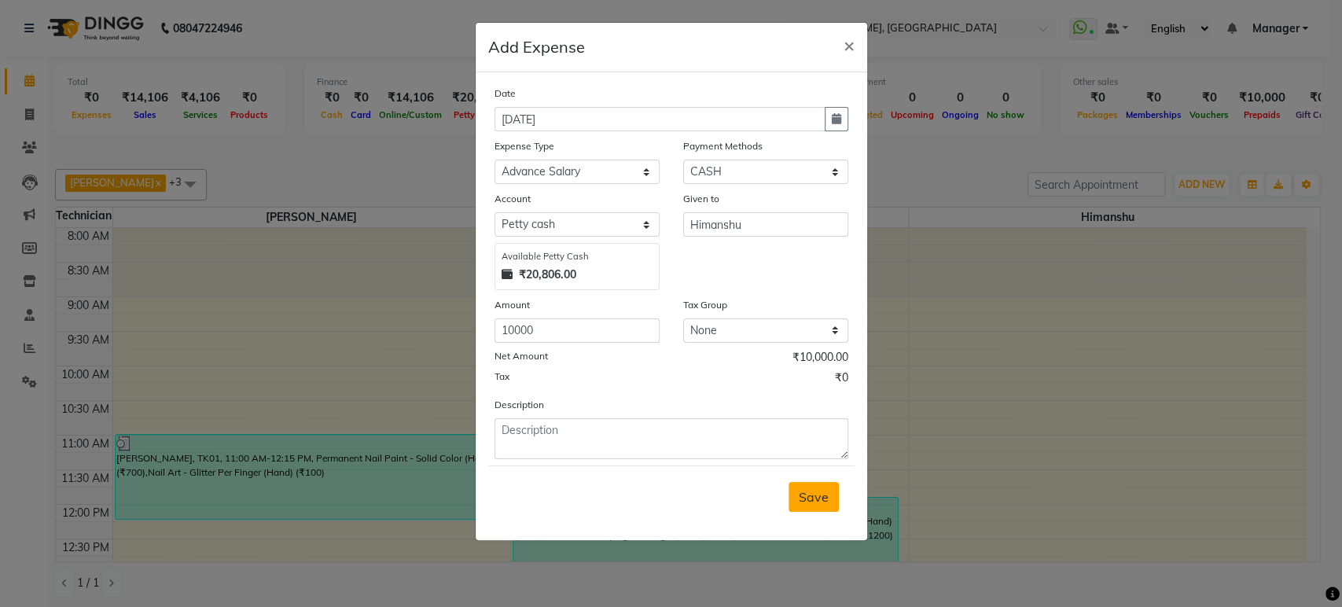
click at [802, 501] on span "Save" at bounding box center [814, 497] width 30 height 16
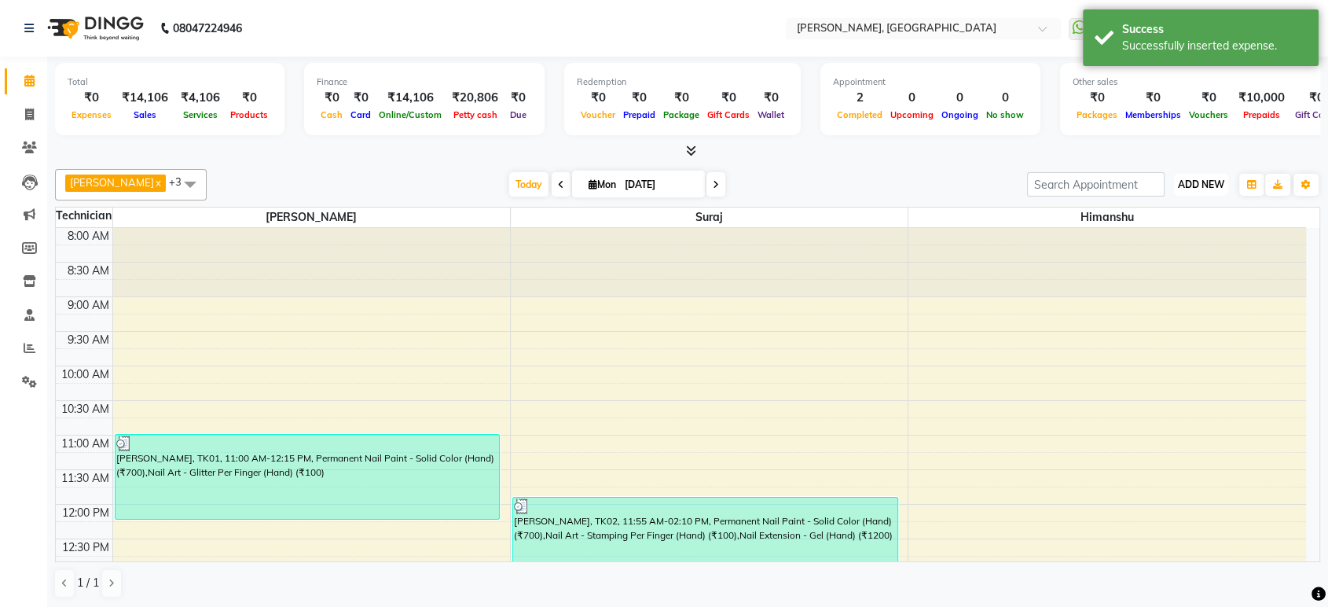
click at [1191, 180] on span "ADD NEW" at bounding box center [1201, 184] width 46 height 12
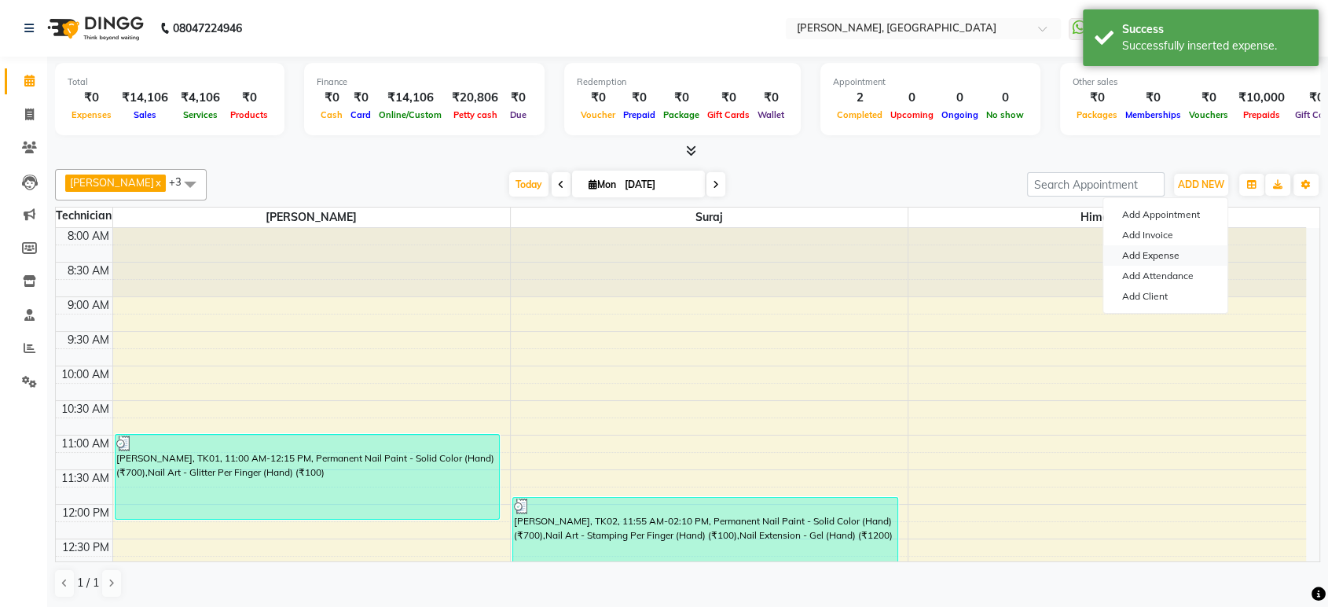
click at [1155, 252] on link "Add Expense" at bounding box center [1165, 255] width 124 height 20
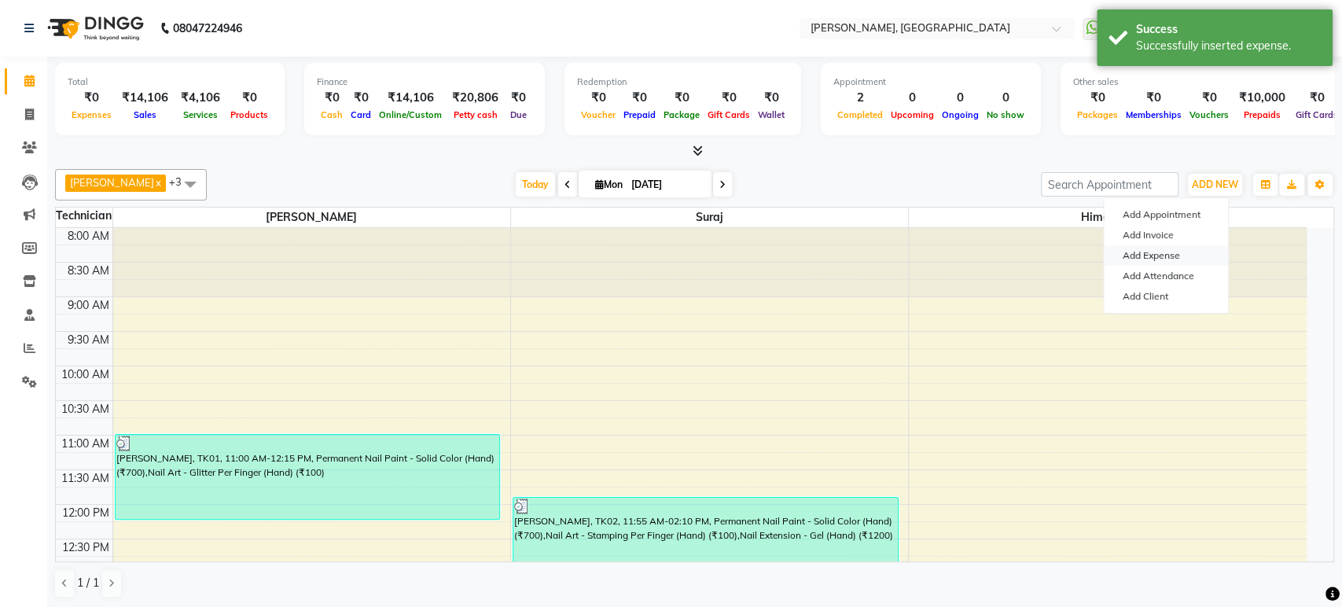
select select "1"
select select "3887"
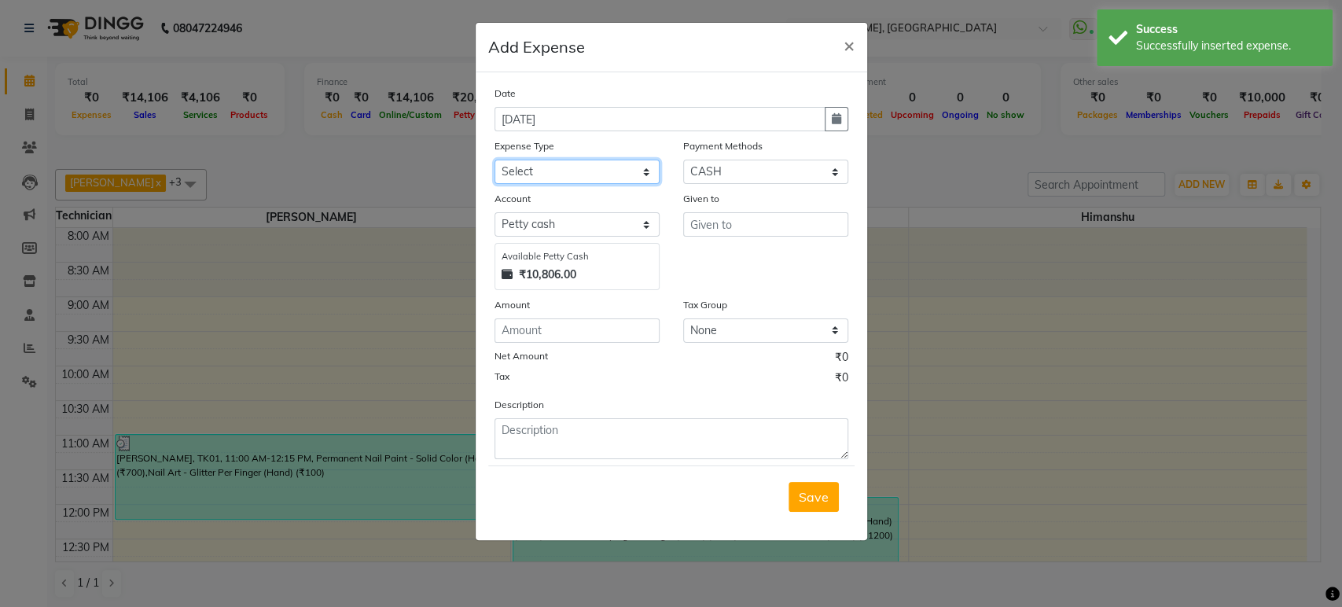
click at [553, 175] on select "Select acetone Advance Salary bank deposite BBMP Beauty products Bed charges BI…" at bounding box center [576, 172] width 165 height 24
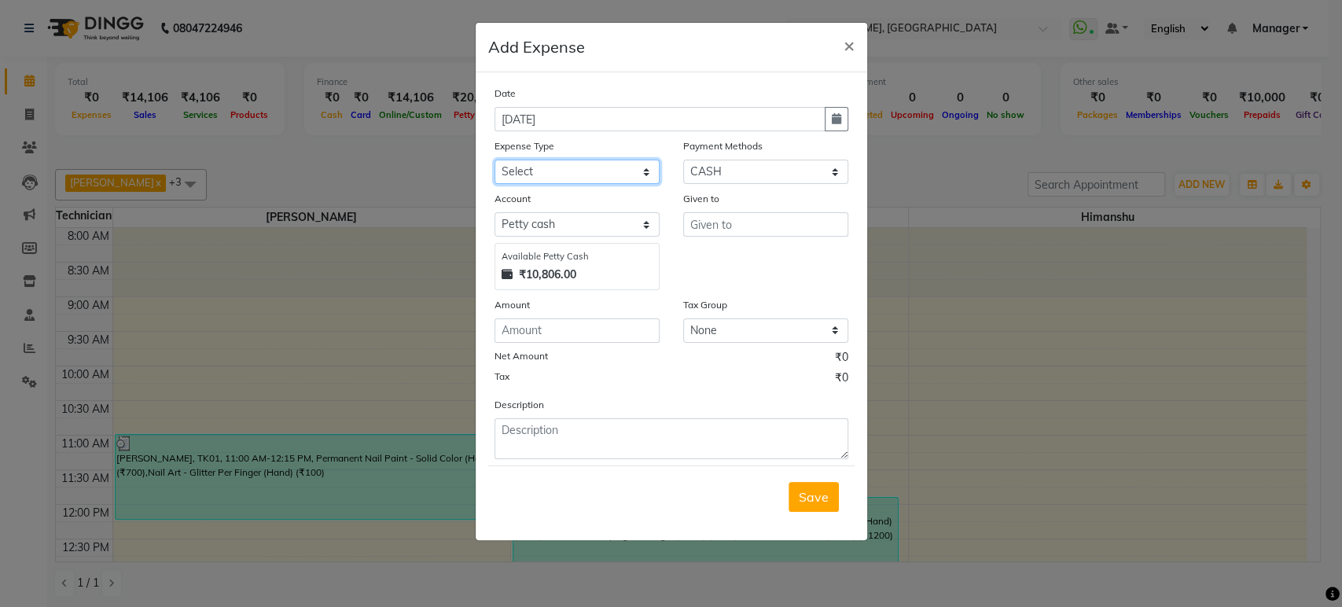
select select "18320"
click at [494, 160] on select "Select acetone Advance Salary bank deposite BBMP Beauty products Bed charges BI…" at bounding box center [576, 172] width 165 height 24
click at [575, 332] on input "number" at bounding box center [576, 330] width 165 height 24
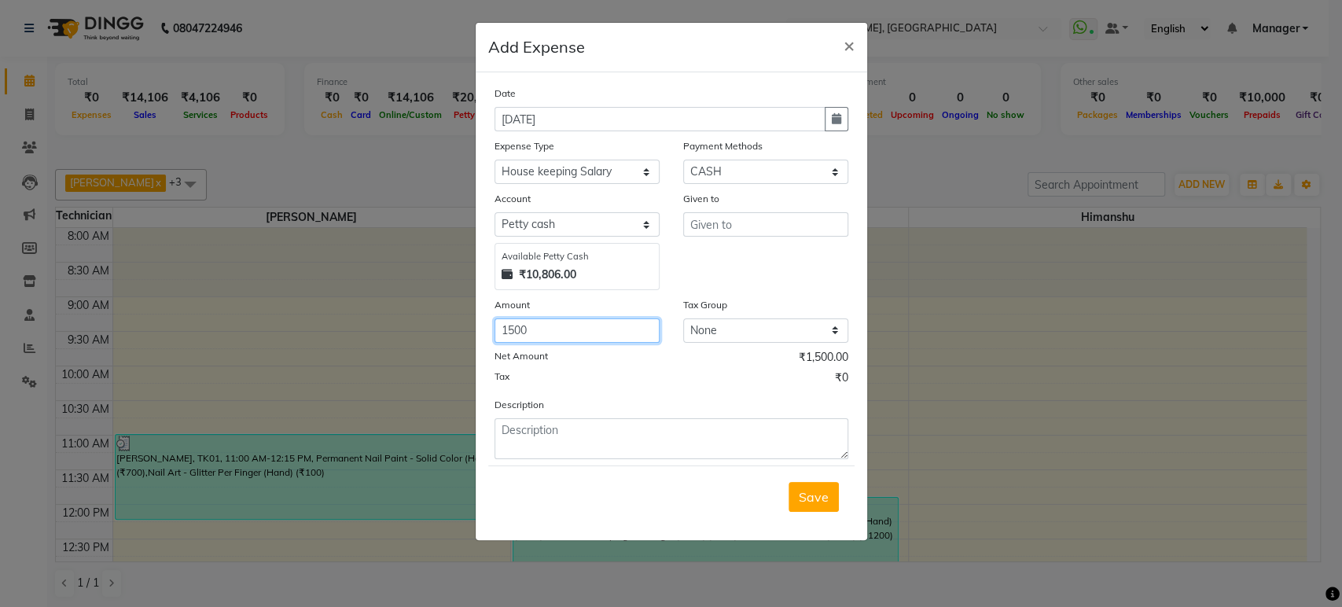
type input "1500"
click at [762, 226] on input "text" at bounding box center [765, 224] width 165 height 24
type input "j"
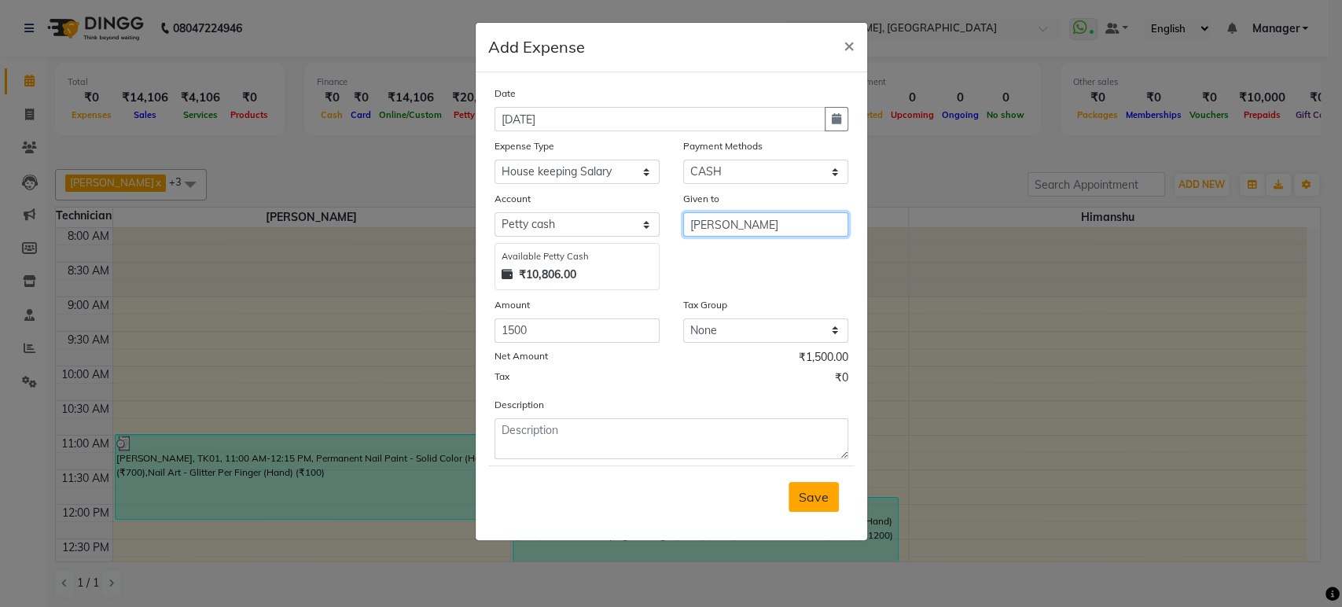
type input "Jyothi"
click at [813, 490] on span "Save" at bounding box center [814, 497] width 30 height 16
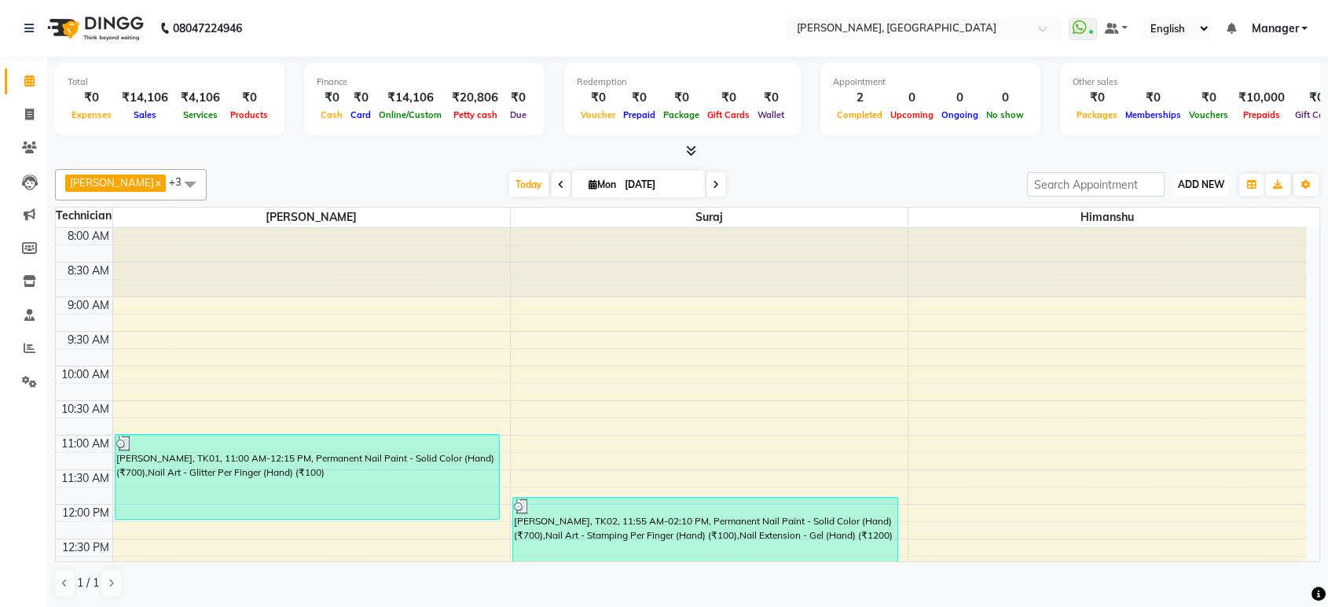
click at [1215, 180] on span "ADD NEW" at bounding box center [1201, 184] width 46 height 12
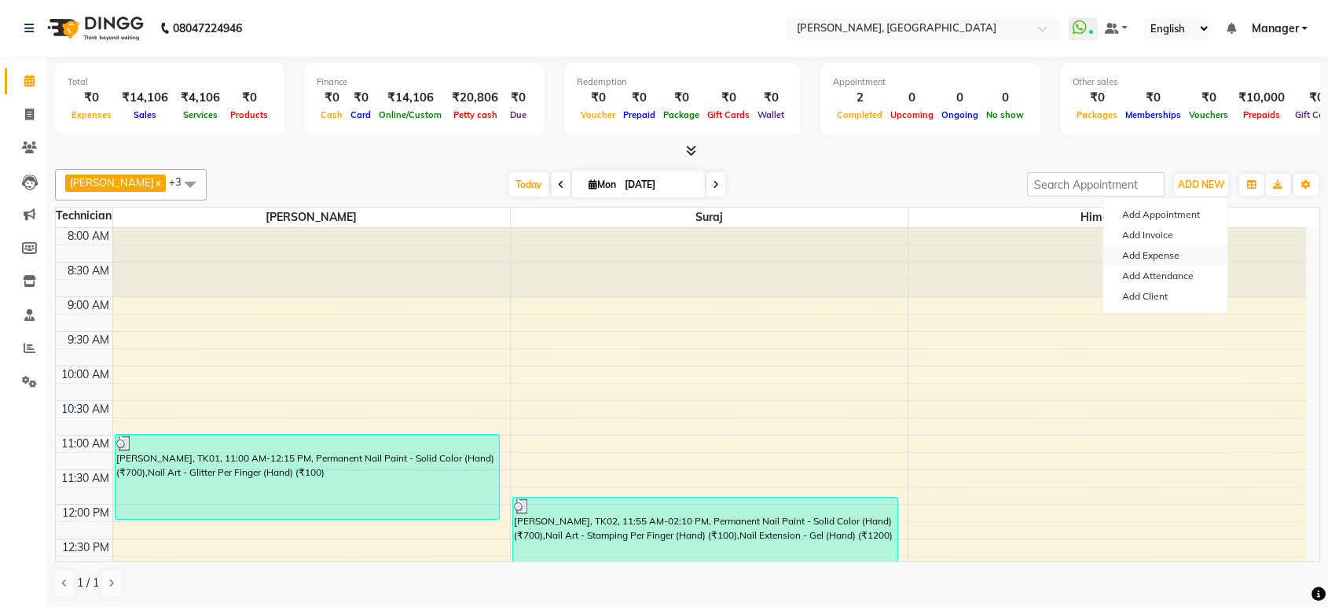
click at [1136, 256] on link "Add Expense" at bounding box center [1165, 255] width 124 height 20
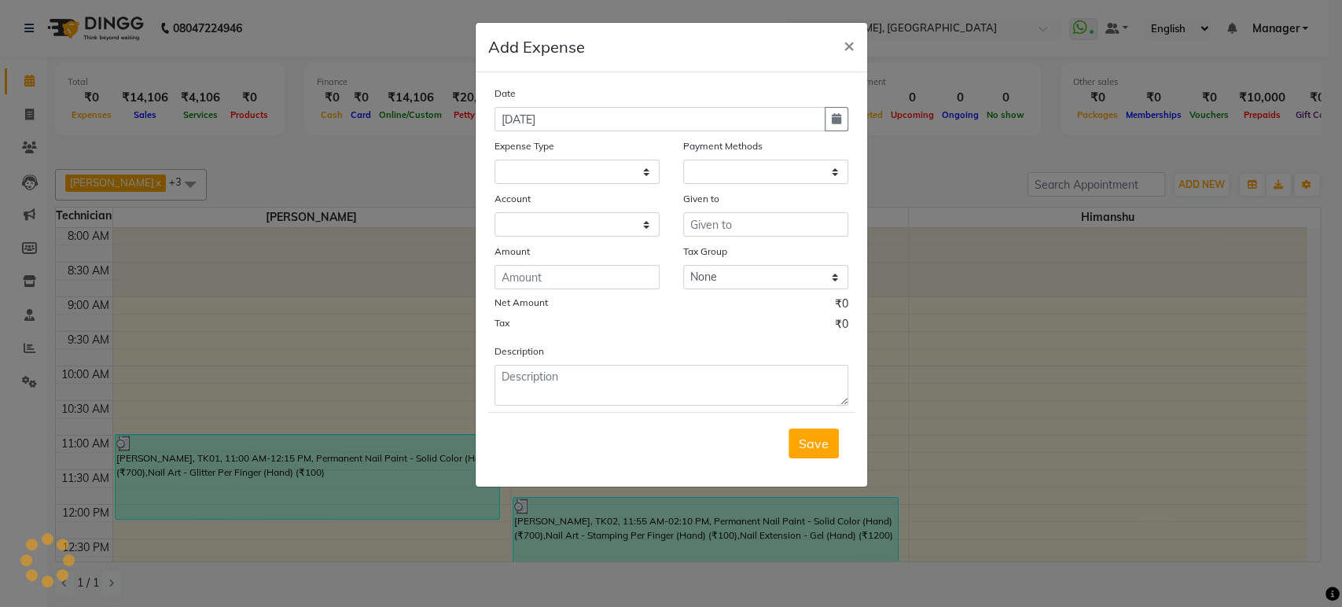
select select
select select "1"
select select "3887"
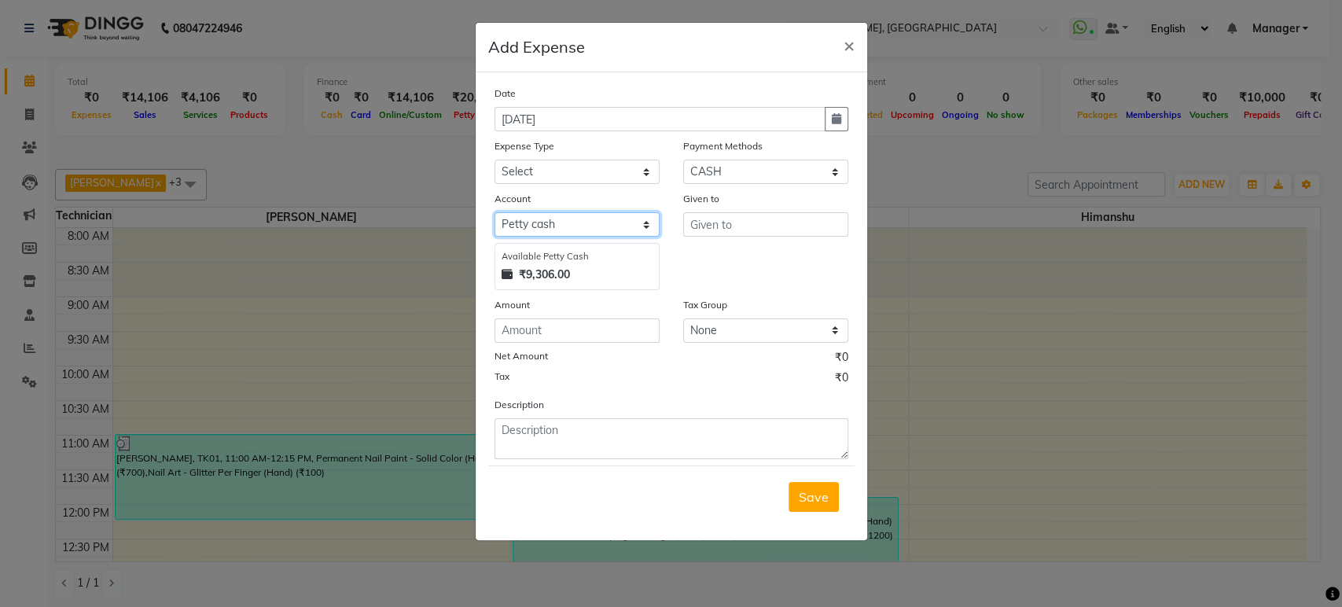
click at [524, 219] on select "Select Petty cash Default account" at bounding box center [576, 224] width 165 height 24
click at [572, 167] on select "Select acetone Advance Salary bank deposite BBMP Beauty products Bed charges BI…" at bounding box center [576, 172] width 165 height 24
select select "17155"
click at [494, 160] on select "Select acetone Advance Salary bank deposite BBMP Beauty products Bed charges BI…" at bounding box center [576, 172] width 165 height 24
click at [529, 329] on input "number" at bounding box center [576, 330] width 165 height 24
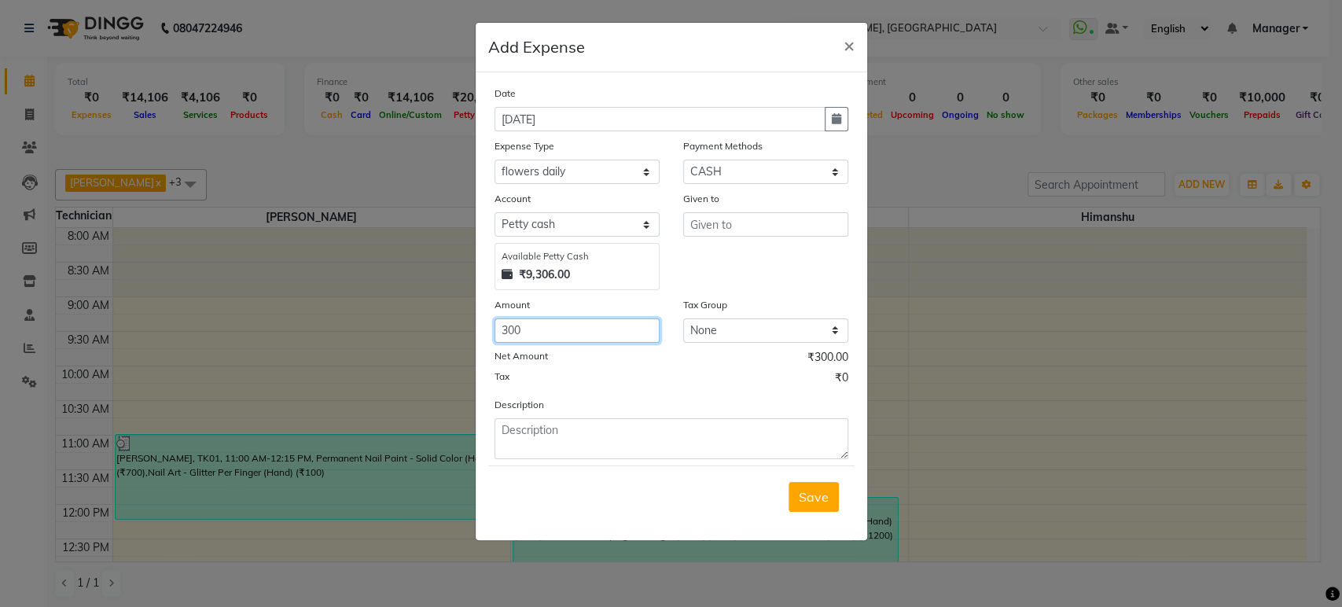
type input "300"
click at [747, 226] on input "text" at bounding box center [765, 224] width 165 height 24
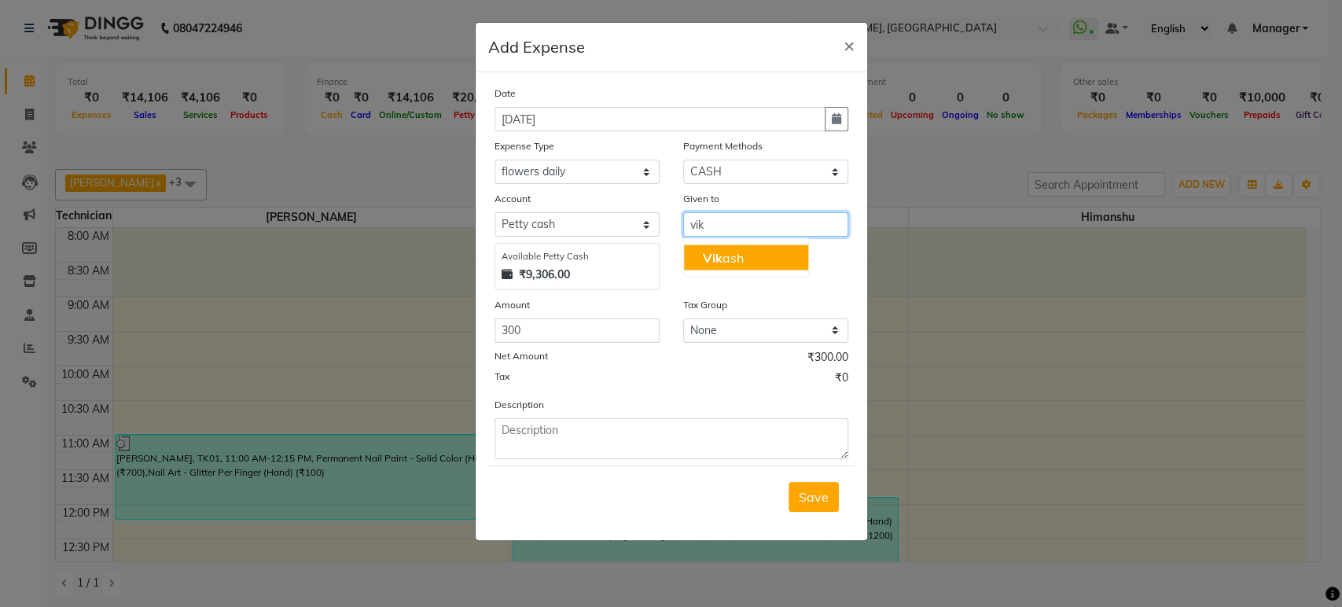
click at [723, 254] on ngb-highlight "Vik ash" at bounding box center [723, 257] width 41 height 16
type input "[PERSON_NAME]"
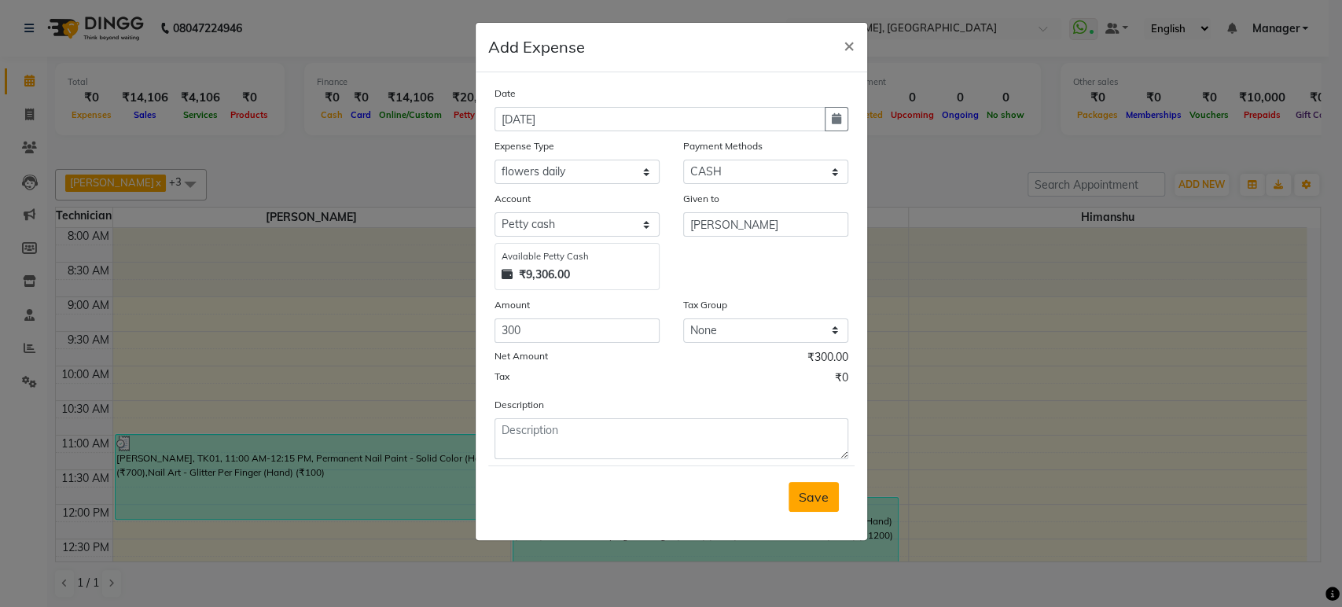
click at [812, 497] on span "Save" at bounding box center [814, 497] width 30 height 16
